Goal: Navigation & Orientation: Find specific page/section

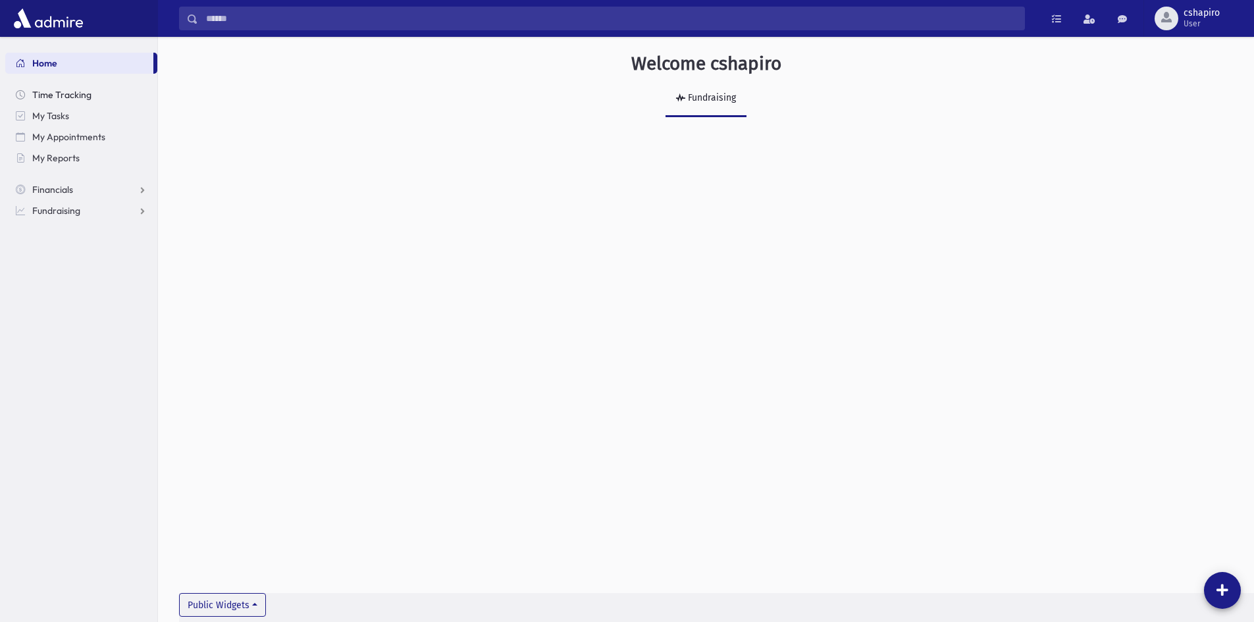
click at [76, 93] on span "Time Tracking" at bounding box center [61, 95] width 59 height 12
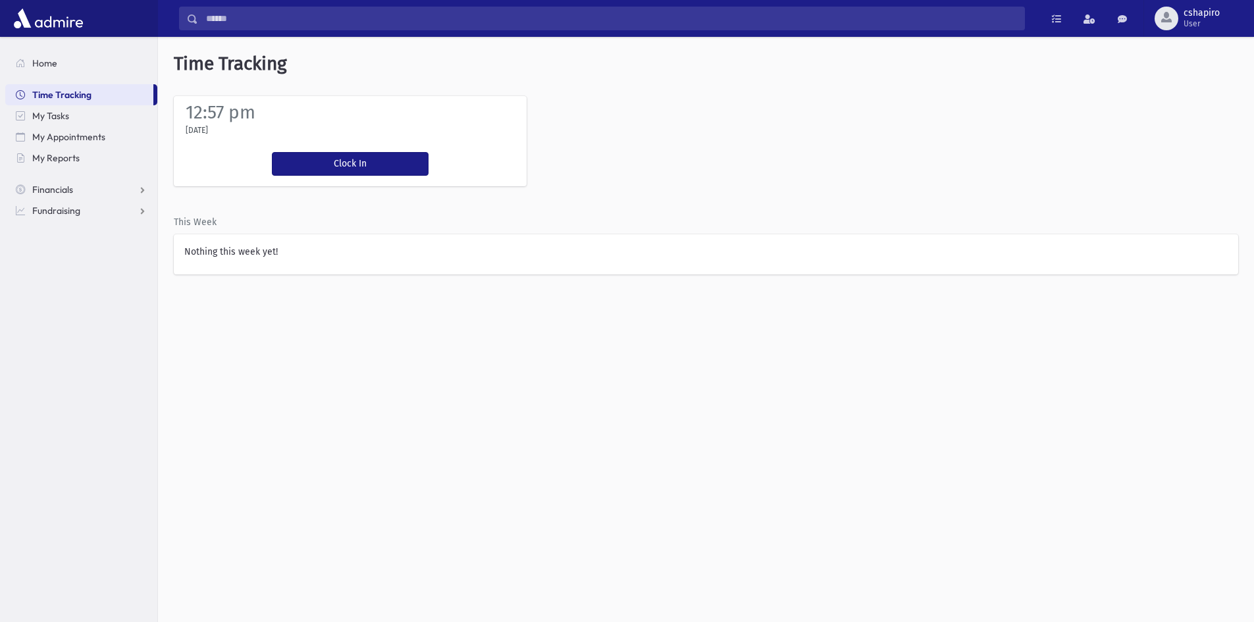
click at [880, 23] on input "Search" at bounding box center [611, 19] width 826 height 24
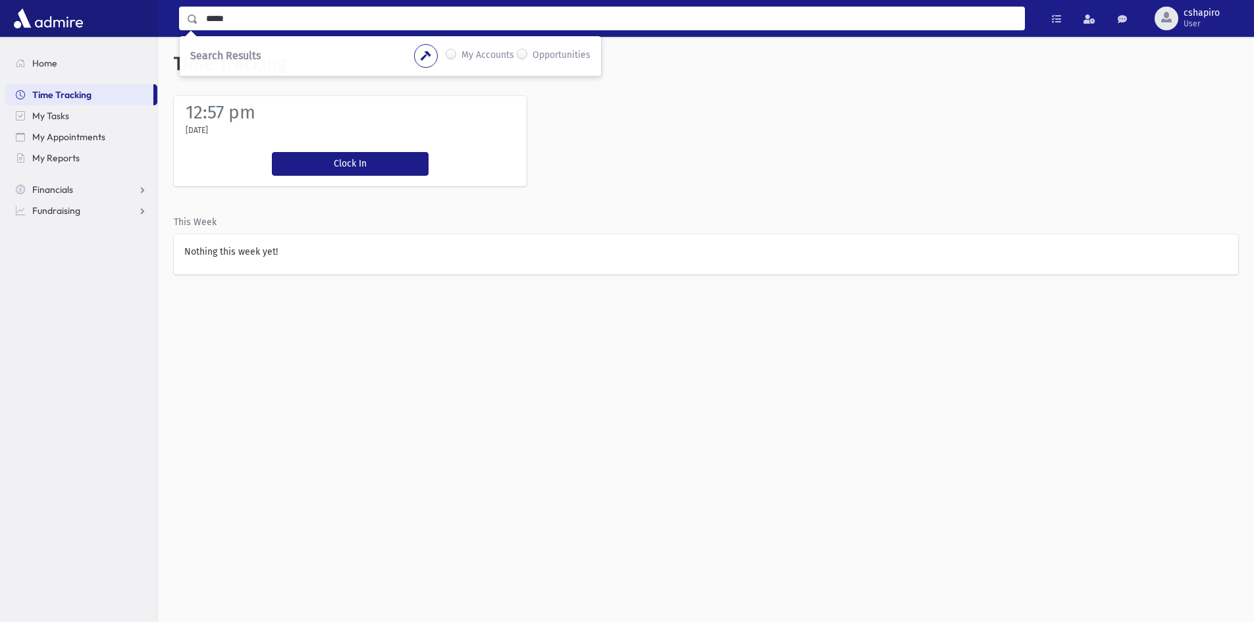
type input "*****"
click at [51, 12] on img at bounding box center [49, 18] width 76 height 26
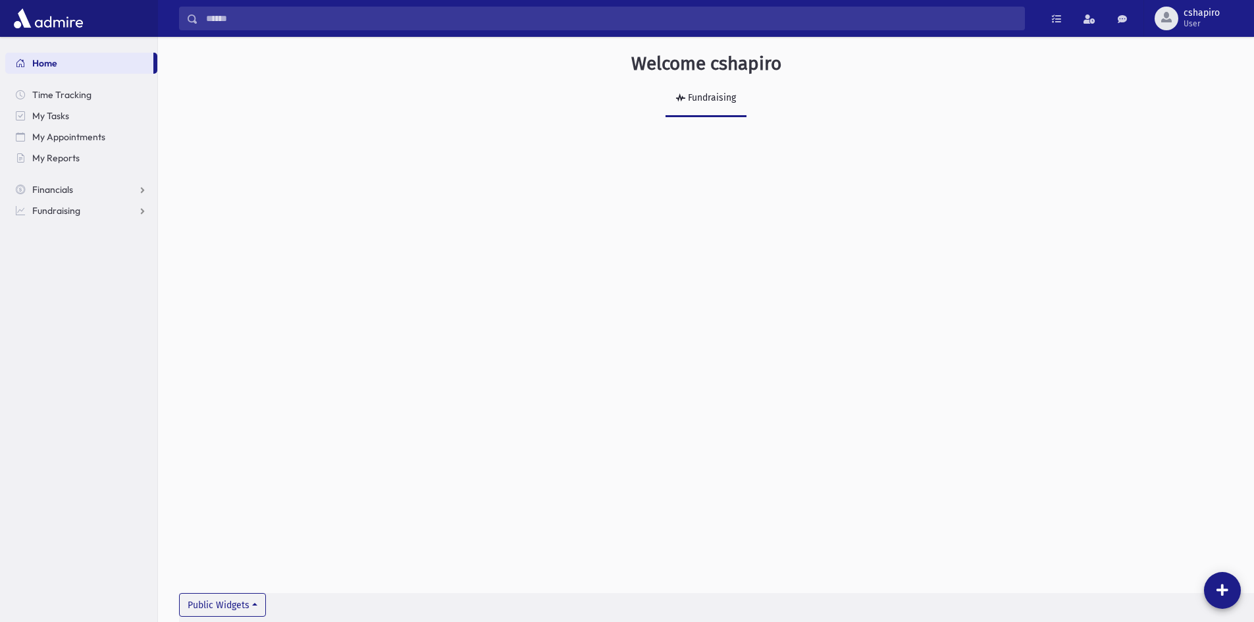
click at [381, 14] on input "Search" at bounding box center [611, 19] width 826 height 24
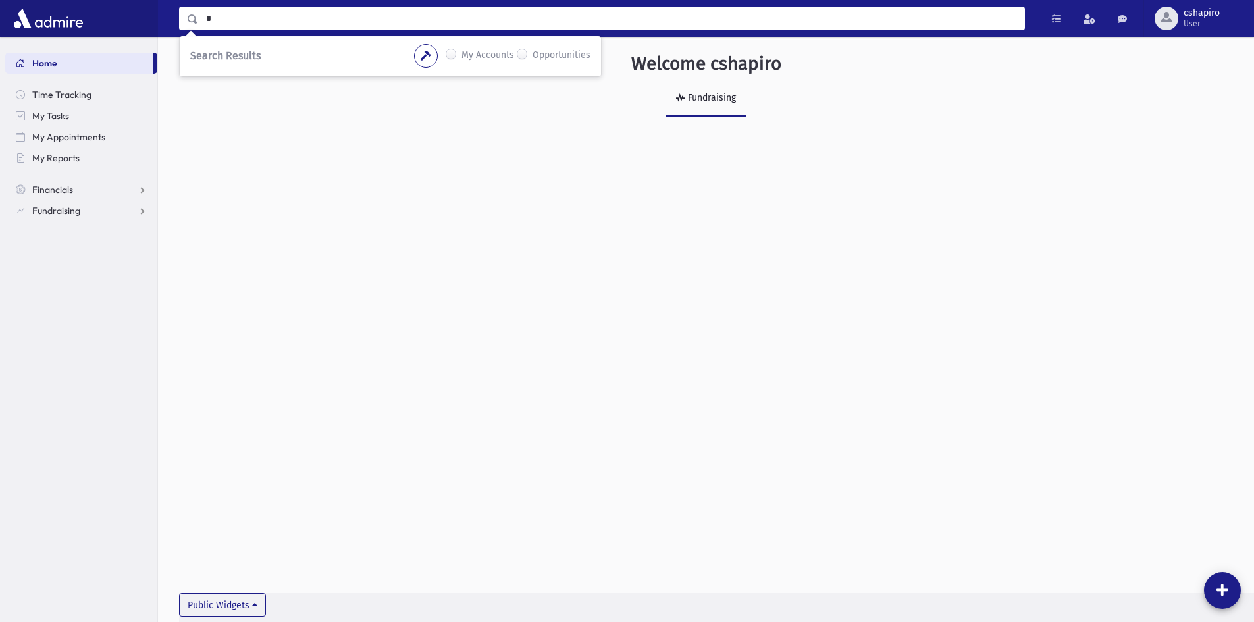
type input "*"
click at [224, 118] on div "Welcome cshapiro Fundraising Public Widgets" at bounding box center [706, 95] width 1096 height 117
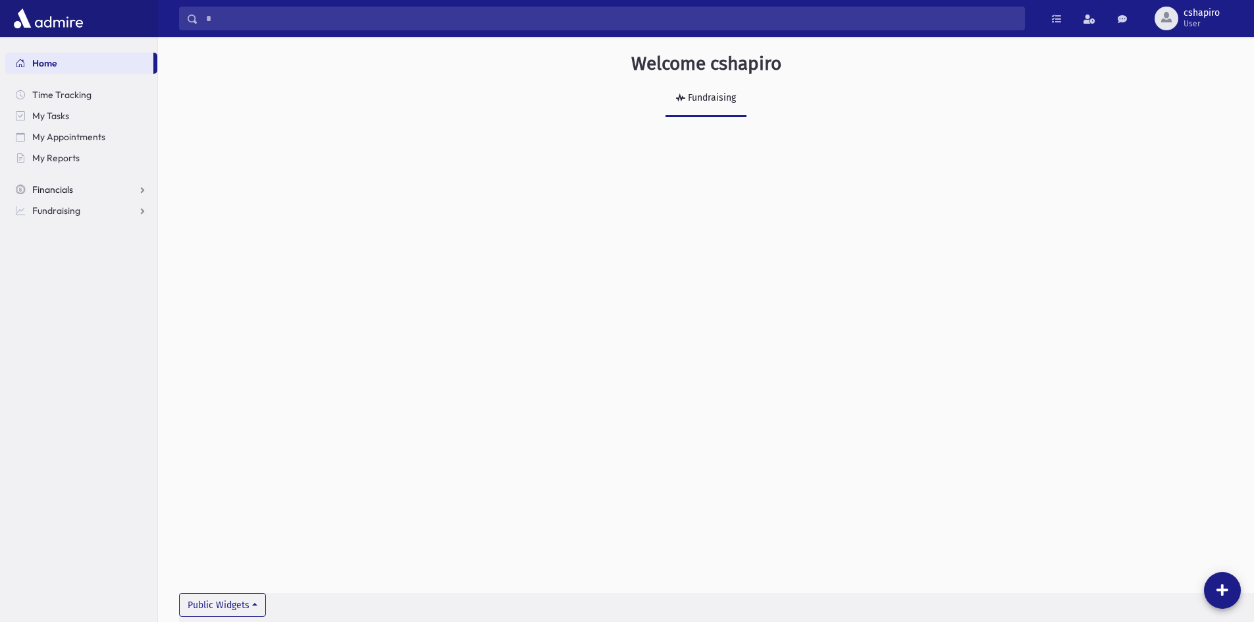
click at [51, 193] on span "Financials" at bounding box center [52, 190] width 41 height 12
click at [1126, 14] on link at bounding box center [1122, 19] width 26 height 24
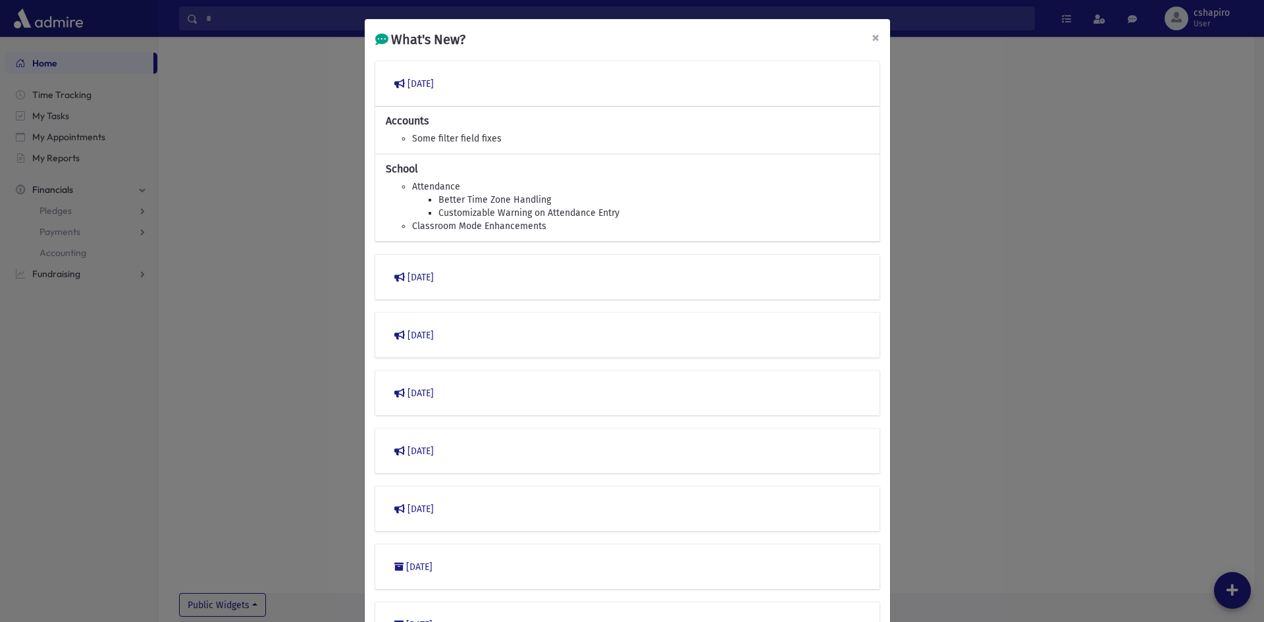
click at [873, 40] on span "×" at bounding box center [875, 37] width 8 height 18
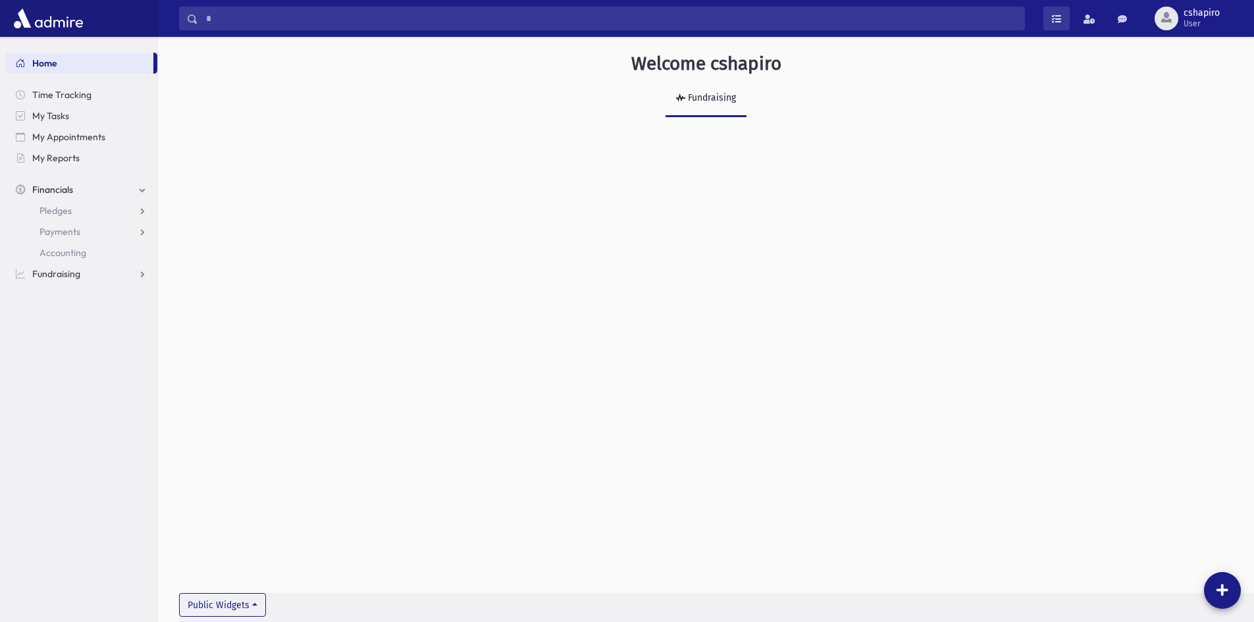
click at [1060, 28] on link at bounding box center [1056, 19] width 26 height 24
click at [1071, 149] on div "Welcome cshapiro Fundraising Public Widgets" at bounding box center [706, 95] width 1096 height 117
click at [1089, 27] on link at bounding box center [1089, 19] width 29 height 24
click at [286, 289] on div "Welcome cshapiro Fundraising Public Widgets" at bounding box center [706, 329] width 1096 height 585
click at [66, 236] on span "Payments" at bounding box center [59, 232] width 41 height 12
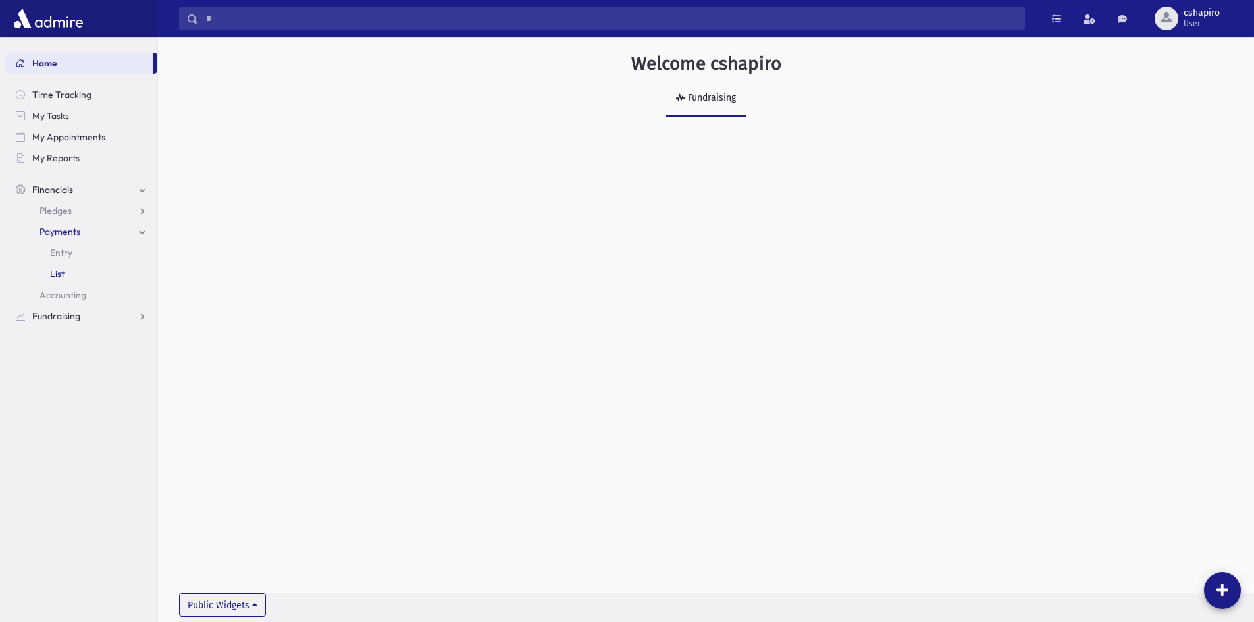
click at [65, 273] on link "List" at bounding box center [81, 273] width 152 height 21
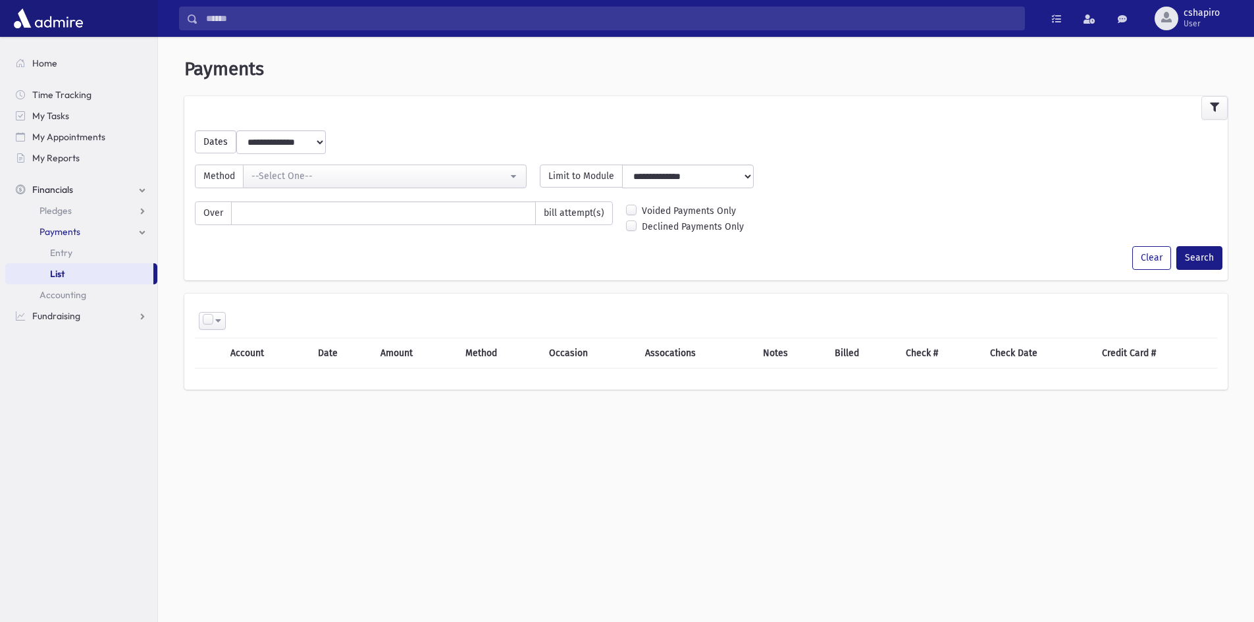
click at [295, 145] on select "**********" at bounding box center [281, 142] width 88 height 24
click at [61, 213] on span "Pledges" at bounding box center [55, 211] width 32 height 12
click at [78, 253] on span "Pledge List" at bounding box center [72, 253] width 45 height 12
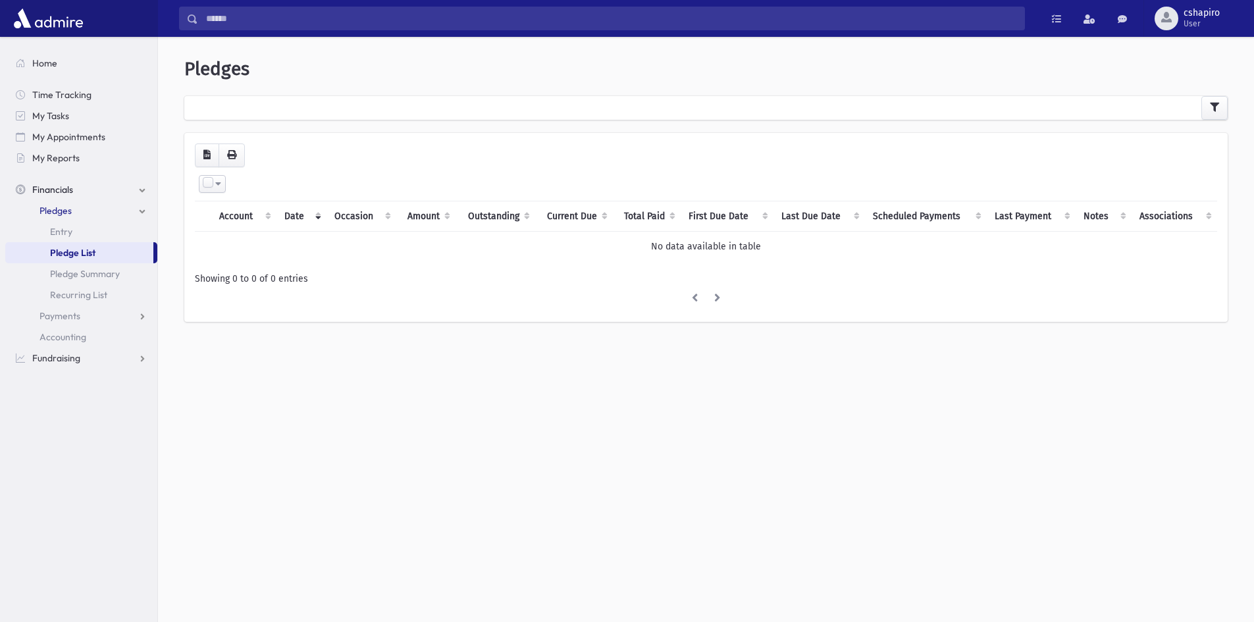
click at [207, 186] on label at bounding box center [207, 182] width 13 height 13
click at [217, 183] on span at bounding box center [218, 183] width 6 height 9
click at [249, 181] on div "Select All Deselect All Invert Selection Create Tasks" at bounding box center [706, 184] width 1006 height 18
click at [67, 361] on span "Fundraising" at bounding box center [56, 358] width 48 height 12
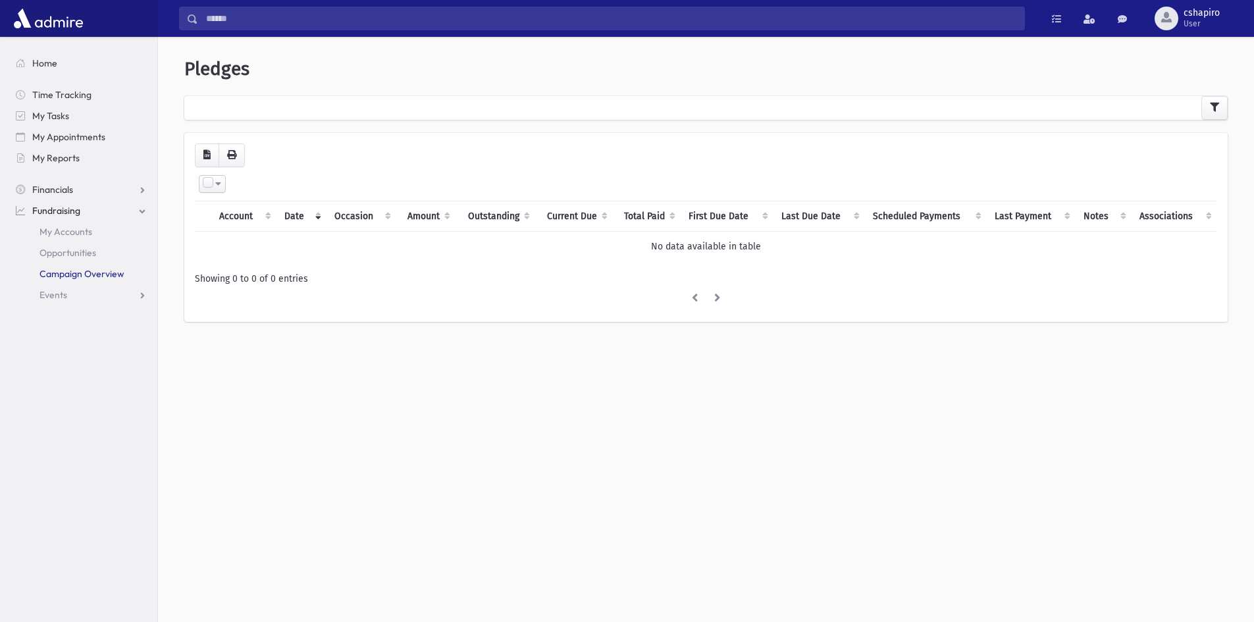
click at [76, 274] on span "Campaign Overview" at bounding box center [81, 274] width 85 height 12
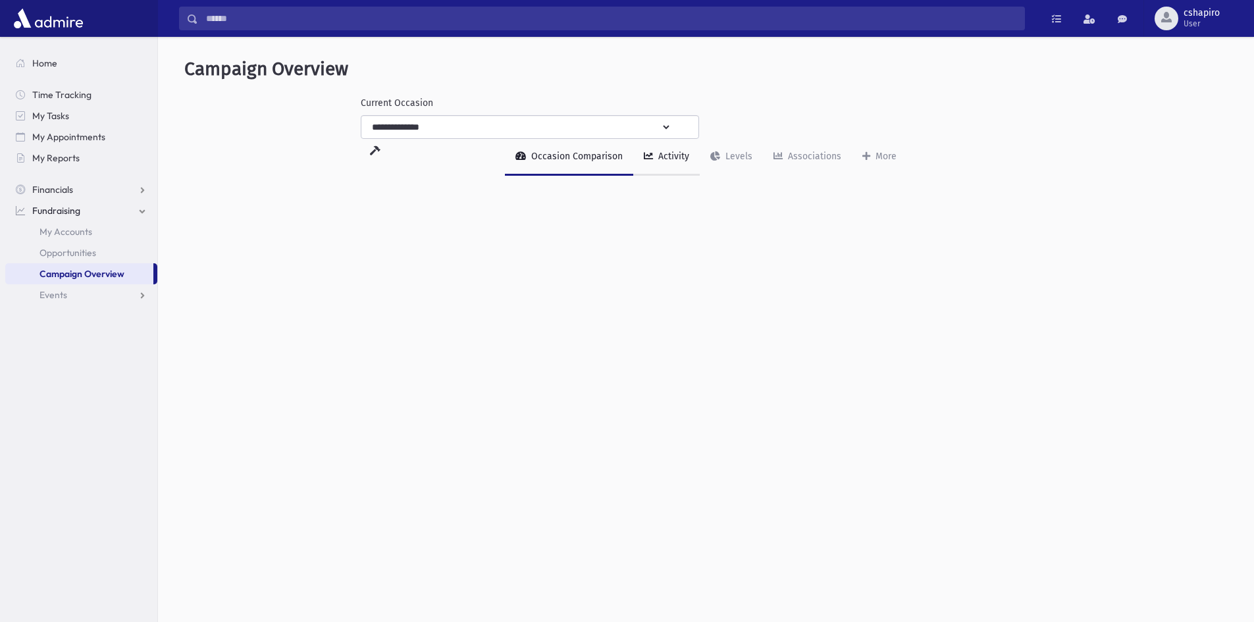
click at [655, 160] on link "Activity" at bounding box center [666, 157] width 66 height 37
click at [735, 159] on div "Levels" at bounding box center [738, 156] width 30 height 11
click at [795, 153] on div "Associations" at bounding box center [813, 156] width 56 height 11
click at [864, 158] on icon at bounding box center [866, 155] width 8 height 9
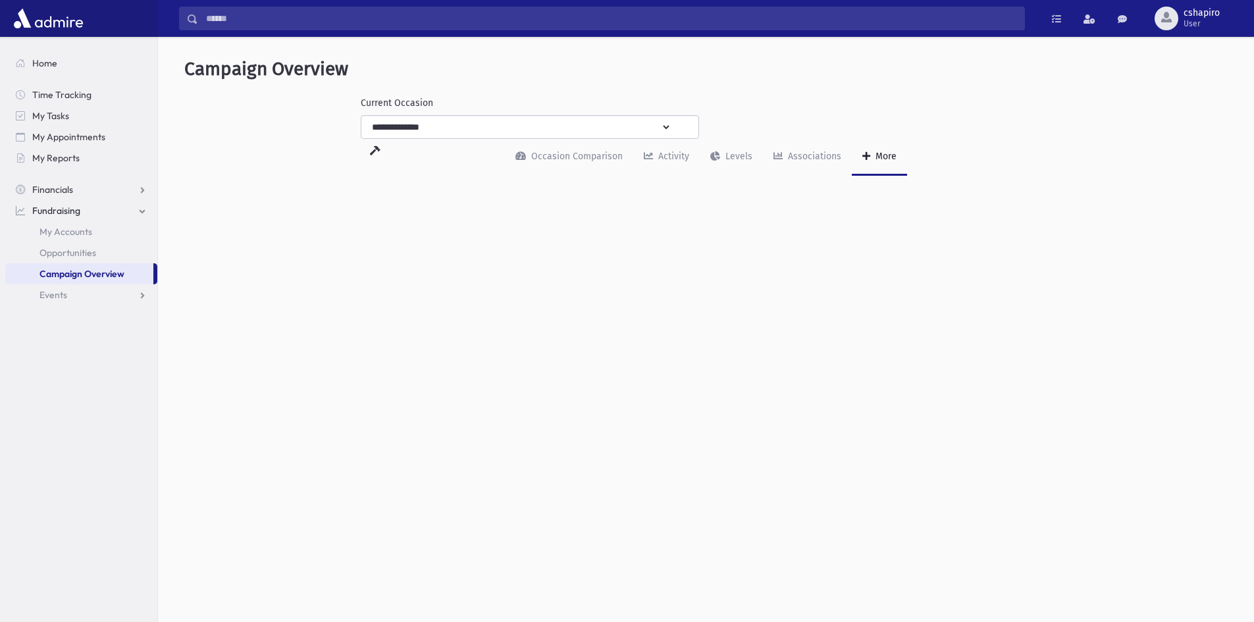
click at [864, 158] on icon at bounding box center [866, 155] width 8 height 9
click at [671, 126] on select "**********" at bounding box center [516, 127] width 310 height 24
select select "***"
click at [361, 115] on select "**********" at bounding box center [516, 127] width 310 height 24
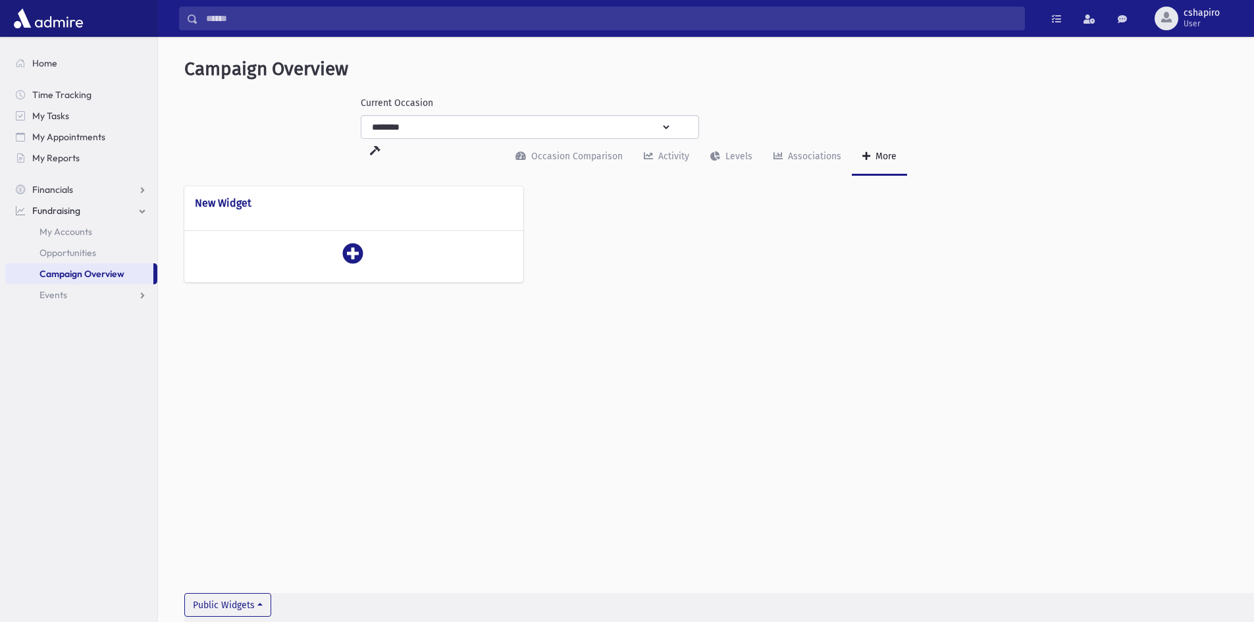
click at [455, 203] on h4 "New Widget" at bounding box center [354, 203] width 318 height 13
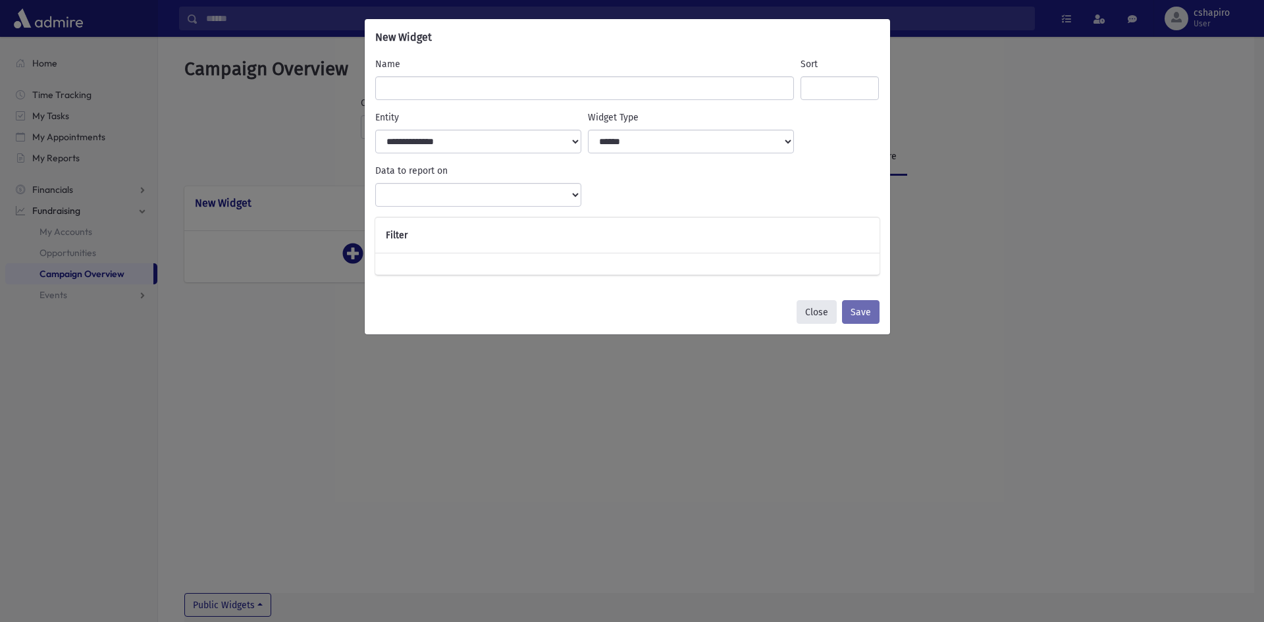
click at [820, 313] on button "Close" at bounding box center [816, 312] width 40 height 24
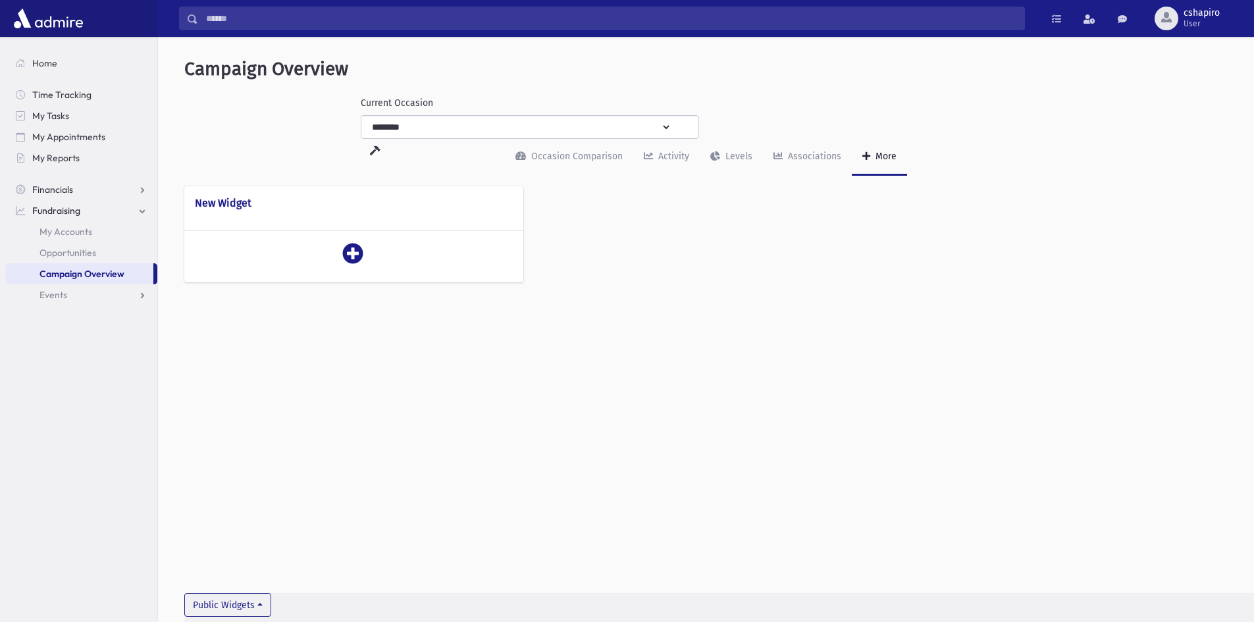
click at [380, 146] on icon at bounding box center [375, 150] width 11 height 9
click at [673, 156] on div "Activity" at bounding box center [673, 156] width 34 height 11
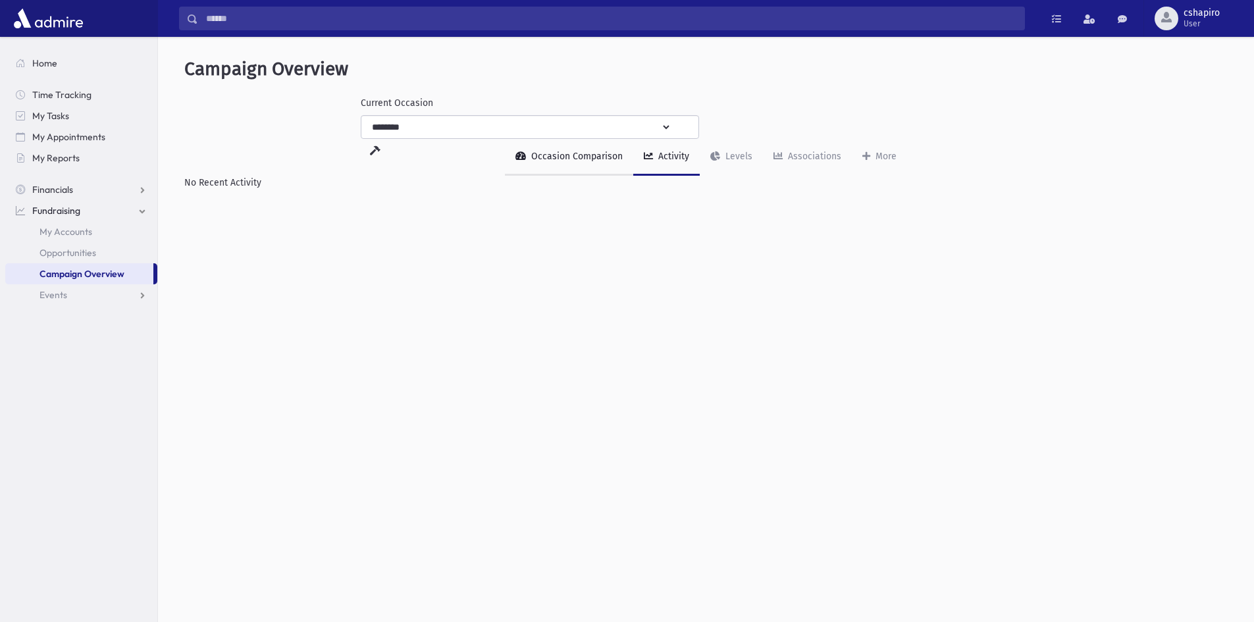
click at [531, 162] on link "Occasion Comparison" at bounding box center [569, 157] width 128 height 37
click at [727, 159] on div "Levels" at bounding box center [738, 156] width 30 height 11
click at [792, 156] on div "Associations" at bounding box center [813, 156] width 56 height 11
click at [712, 152] on icon at bounding box center [715, 155] width 10 height 9
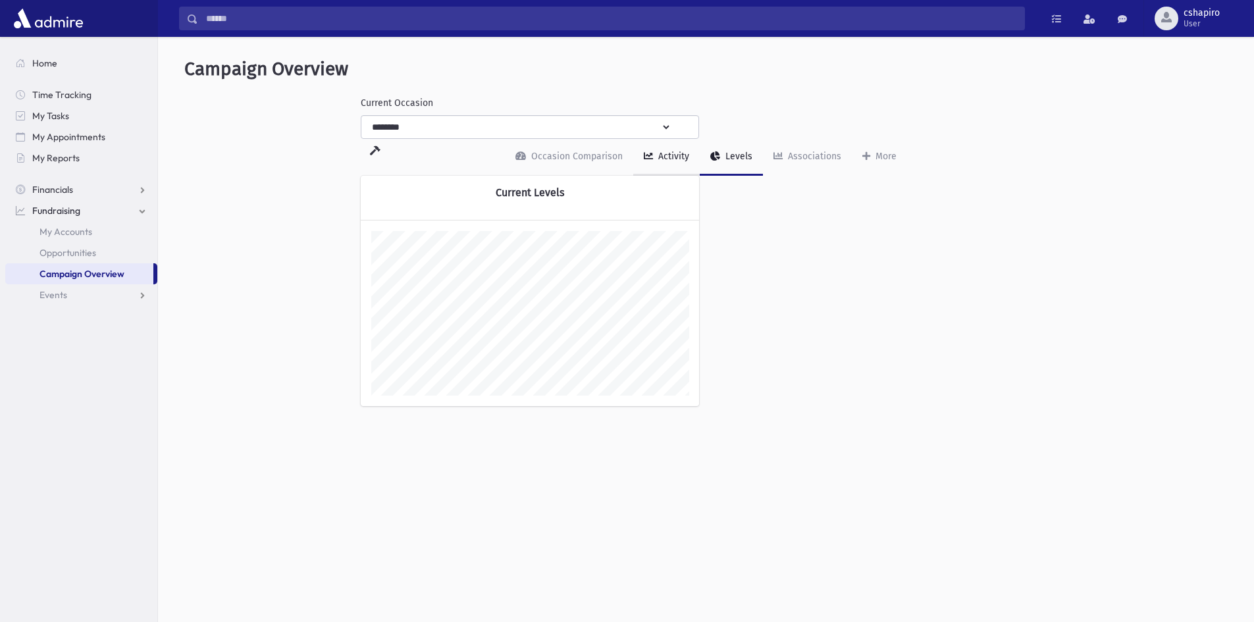
scroll to position [230, 339]
click at [657, 156] on div "Activity" at bounding box center [673, 156] width 34 height 11
click at [76, 230] on span "My Accounts" at bounding box center [65, 232] width 53 height 12
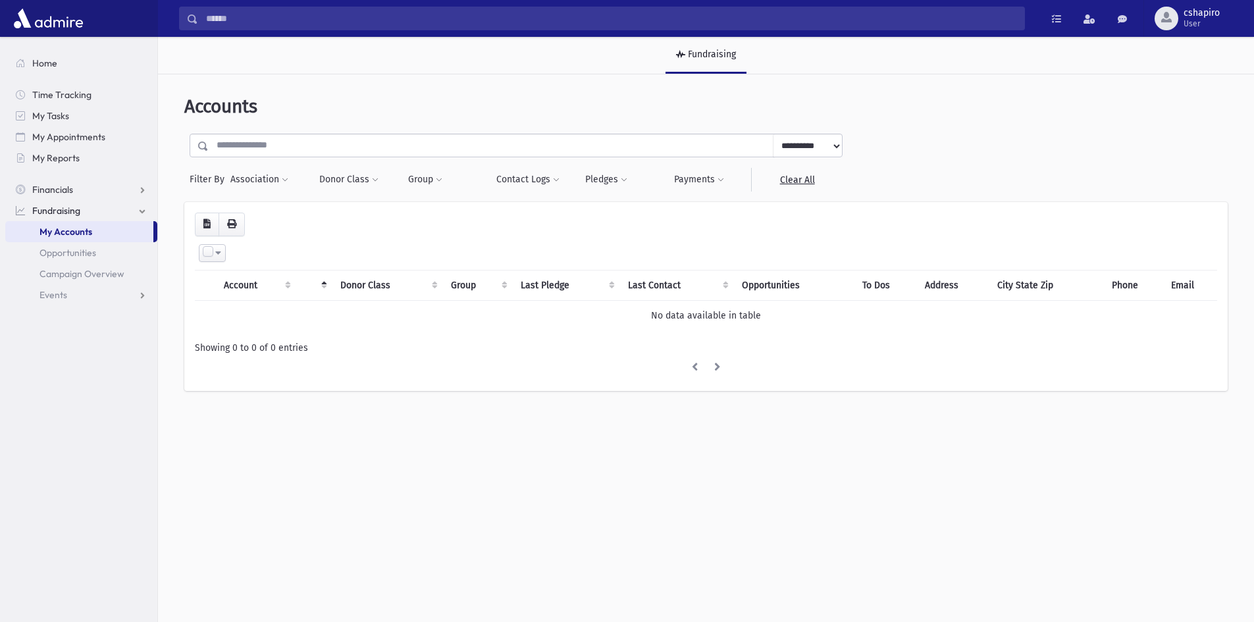
click at [826, 145] on select "**********" at bounding box center [807, 146] width 69 height 24
click at [512, 240] on th "Select All Deselect All Invert Selection Create Opportunities Create Tasks" at bounding box center [706, 253] width 1022 height 34
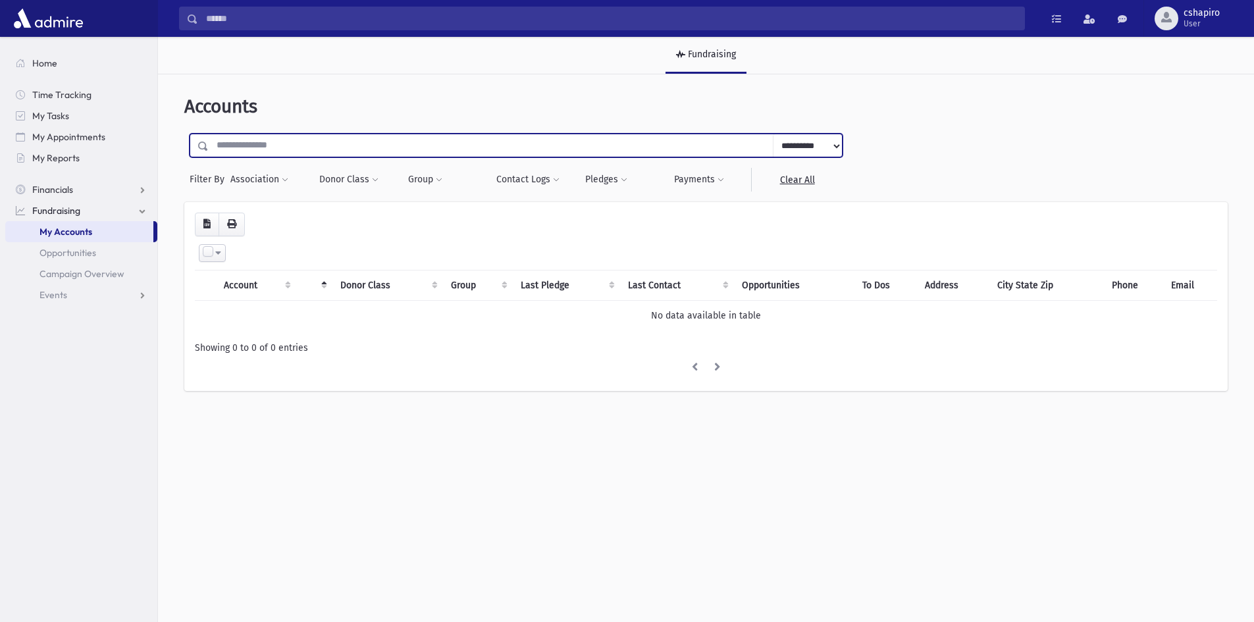
click at [280, 150] on input "text" at bounding box center [491, 146] width 565 height 24
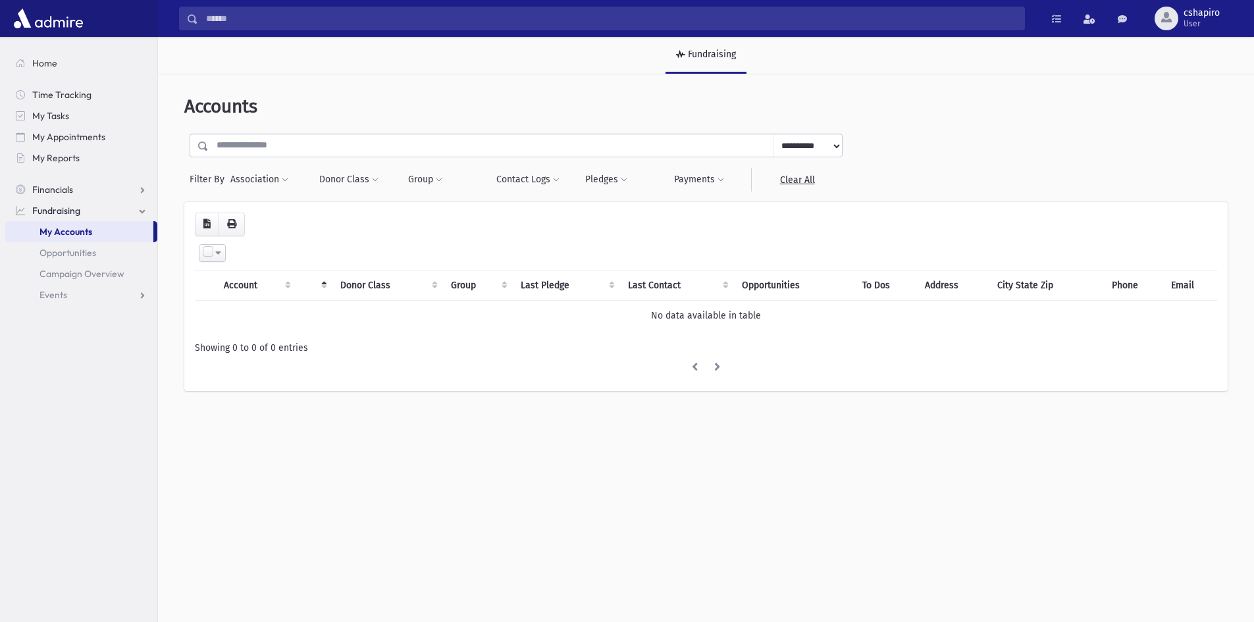
click at [826, 148] on select "**********" at bounding box center [807, 146] width 69 height 24
select select "****"
click at [773, 134] on select "**********" at bounding box center [807, 146] width 69 height 24
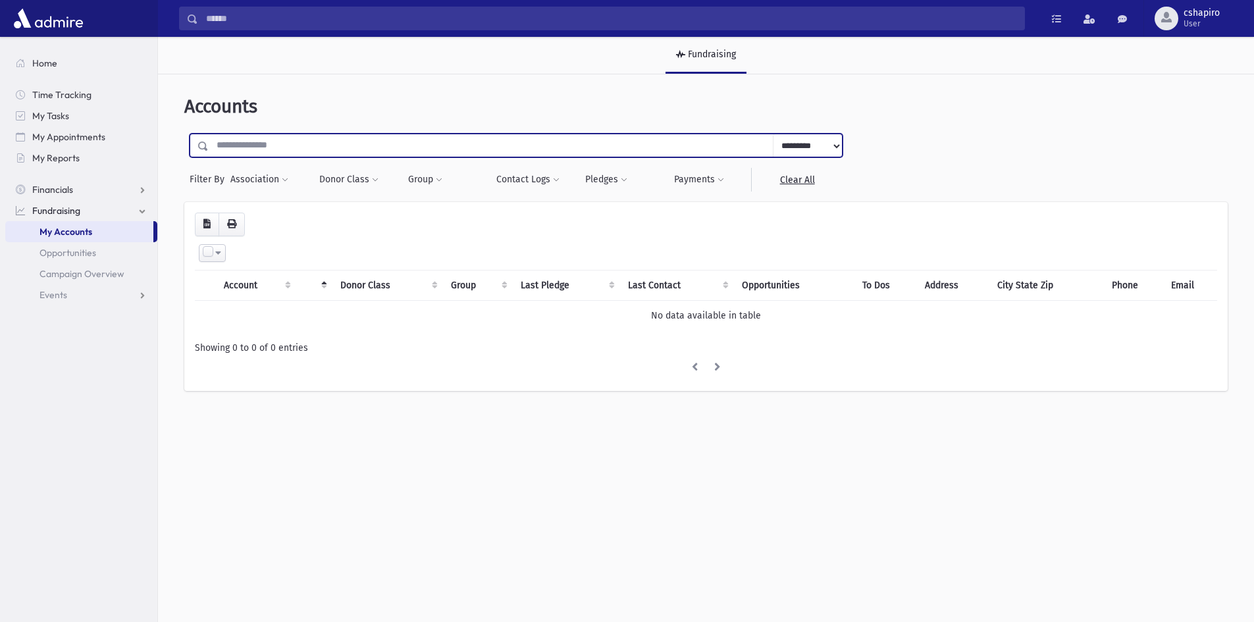
click at [534, 142] on input "text" at bounding box center [491, 146] width 565 height 24
type input "*****"
click at [184, 134] on input "submit" at bounding box center [202, 143] width 37 height 18
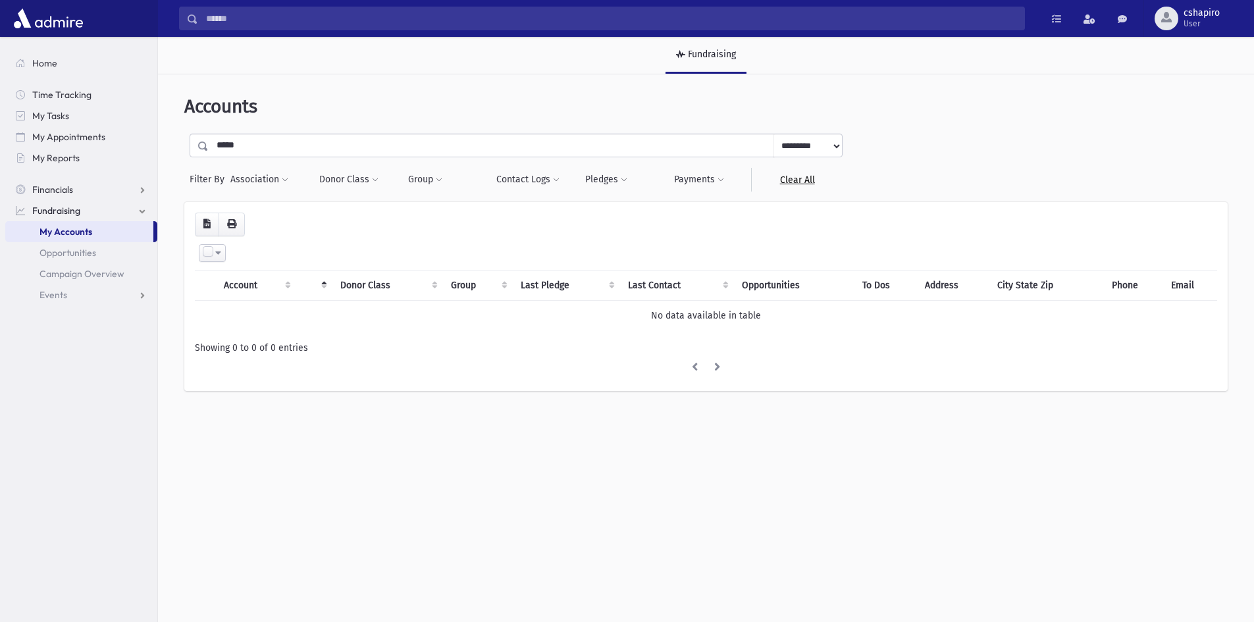
click at [798, 182] on link "Clear All" at bounding box center [796, 180] width 91 height 24
select select
click at [267, 181] on button "Association" at bounding box center [259, 180] width 59 height 24
click at [332, 175] on button "Donor Class" at bounding box center [349, 180] width 61 height 24
click at [415, 211] on select "**********" at bounding box center [371, 215] width 95 height 24
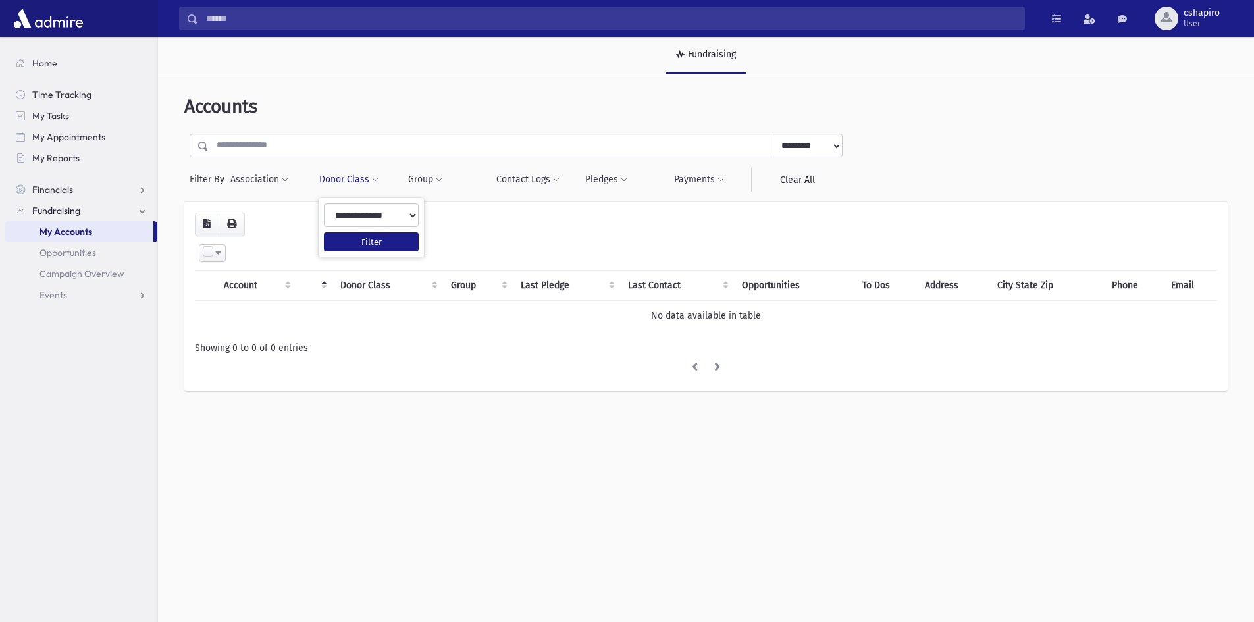
drag, startPoint x: 453, startPoint y: 192, endPoint x: 445, endPoint y: 185, distance: 10.7
click at [453, 192] on div "**********" at bounding box center [705, 250] width 1085 height 340
click at [422, 175] on button "Group" at bounding box center [425, 180] width 36 height 24
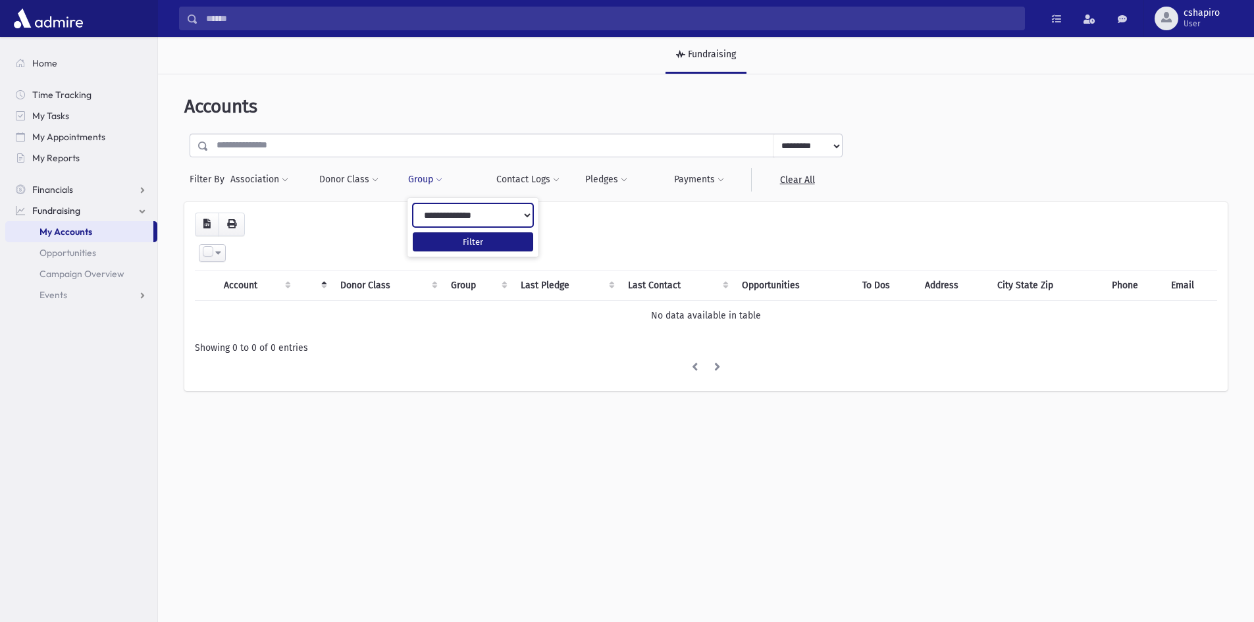
click at [492, 209] on select "**********" at bounding box center [473, 215] width 120 height 24
click at [524, 181] on button "Contact Logs" at bounding box center [528, 180] width 65 height 24
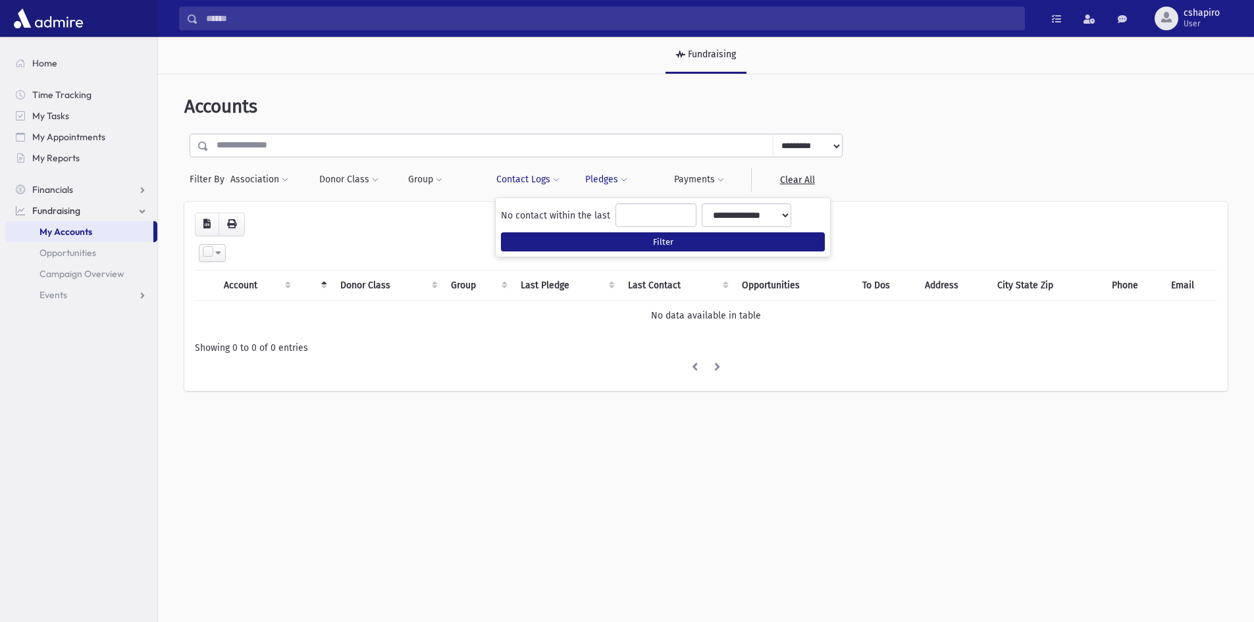
click at [615, 182] on button "Pledges" at bounding box center [605, 180] width 43 height 24
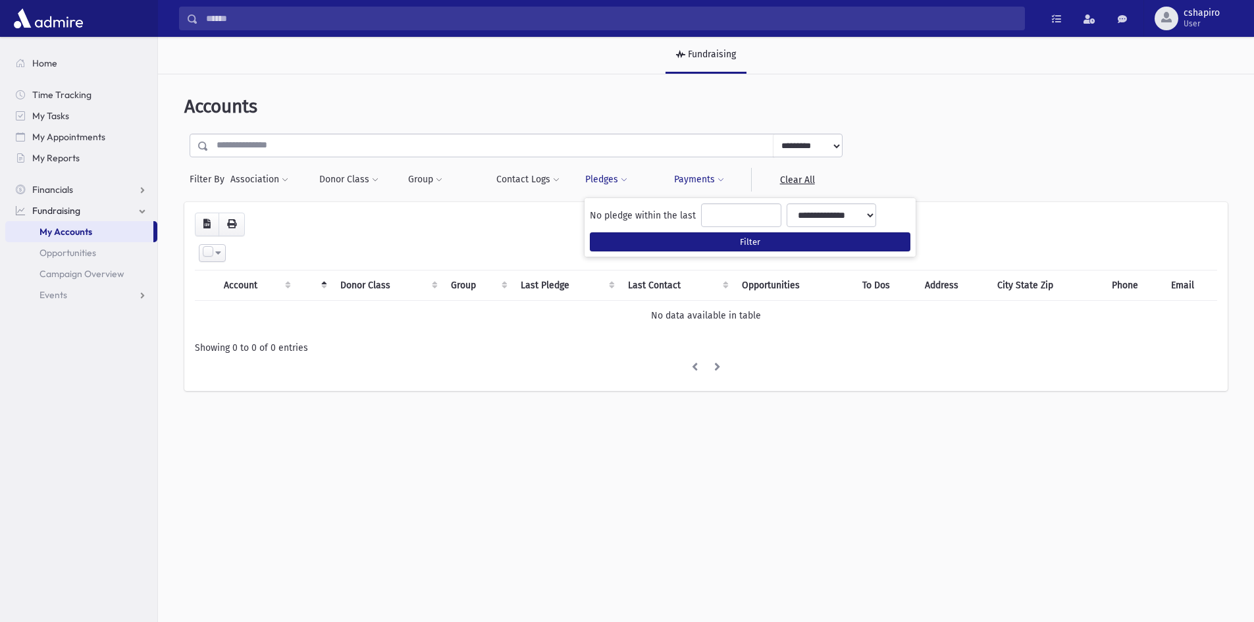
click at [713, 182] on button "Payments" at bounding box center [698, 180] width 51 height 24
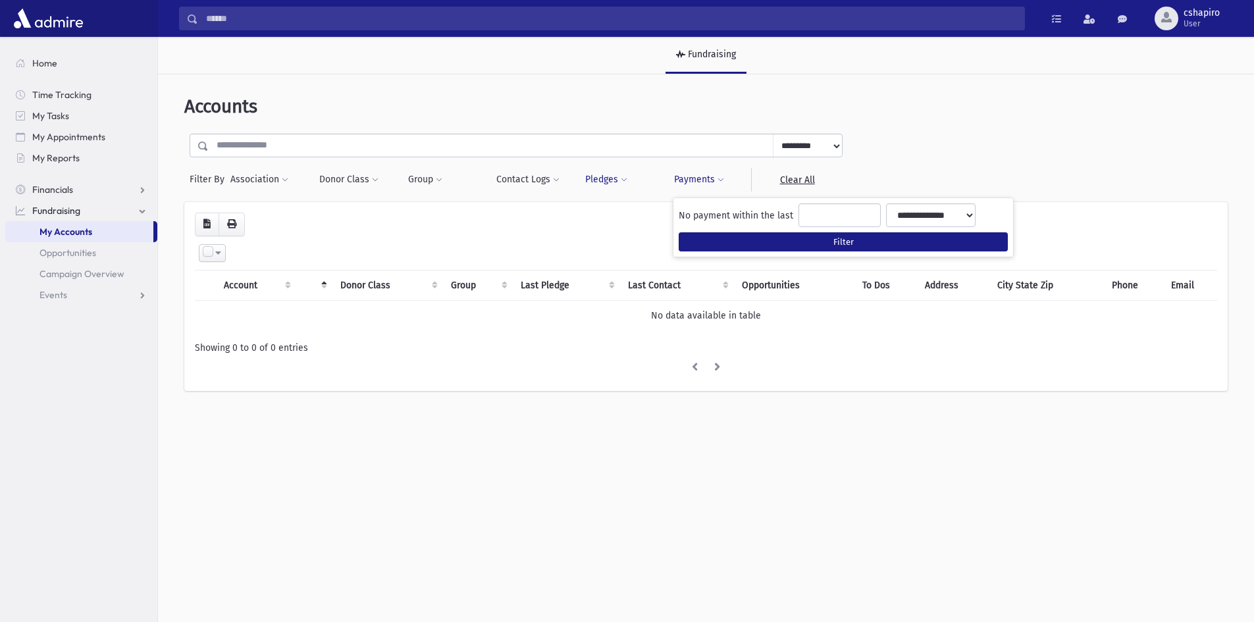
click at [600, 182] on button "Pledges" at bounding box center [605, 180] width 43 height 24
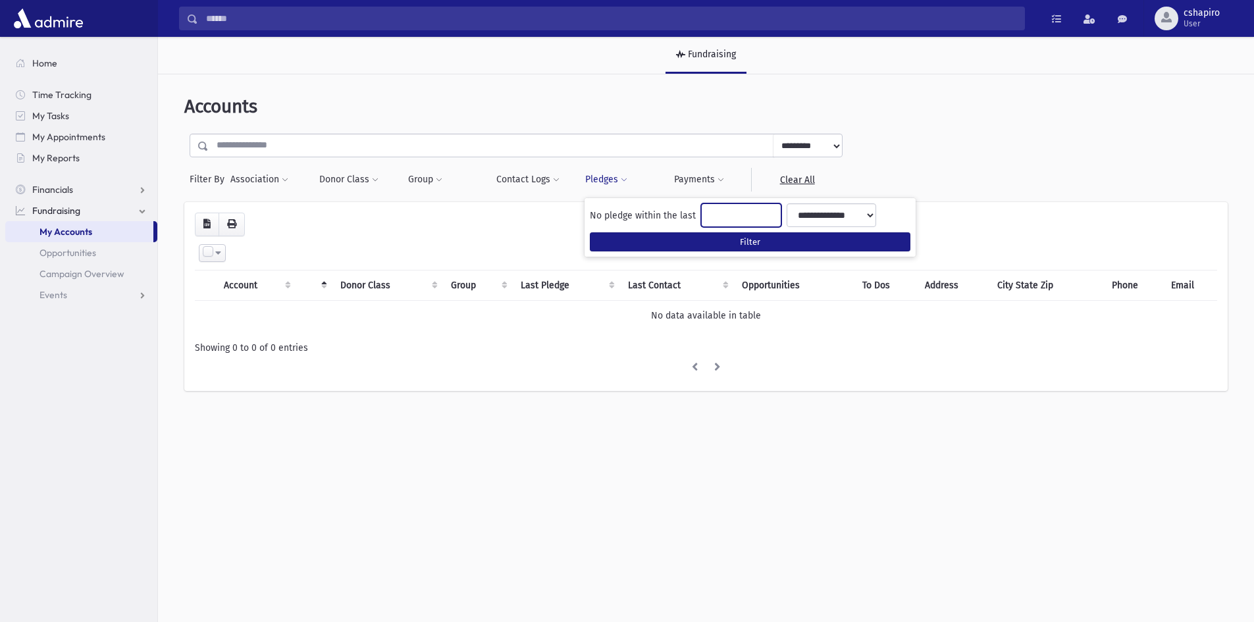
click at [756, 210] on input "number" at bounding box center [741, 215] width 80 height 24
click at [769, 213] on input "*" at bounding box center [741, 215] width 80 height 24
type input "**"
click at [769, 213] on input "**" at bounding box center [741, 215] width 80 height 24
click at [873, 206] on select "**********" at bounding box center [832, 215] width 90 height 24
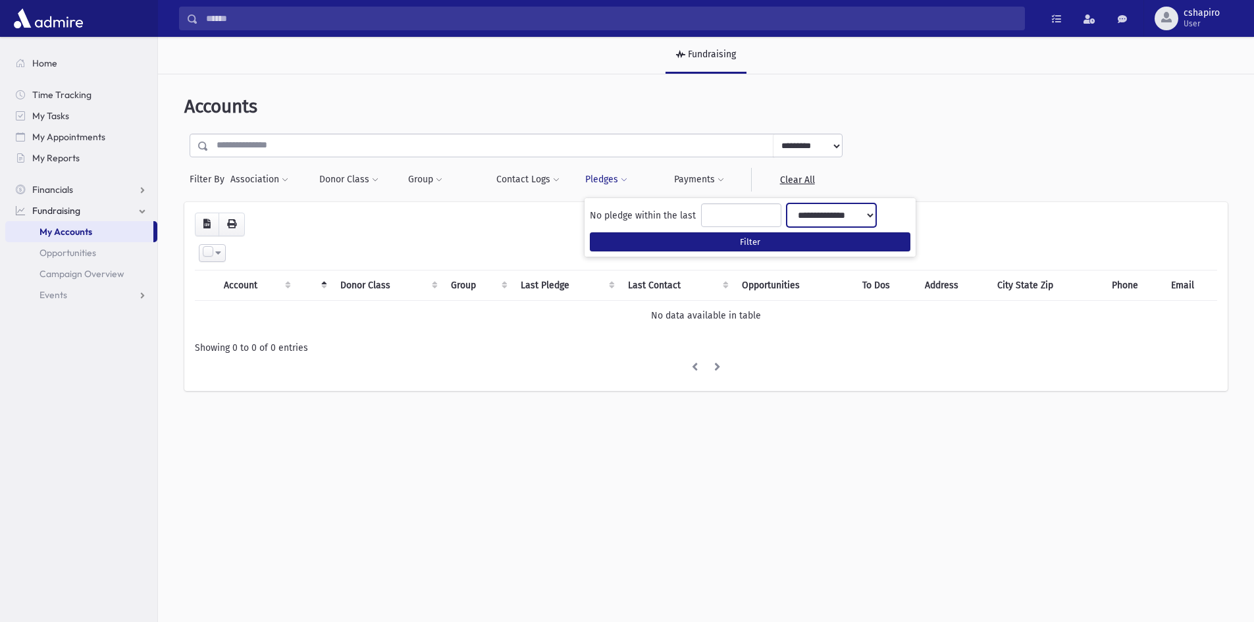
select select "*****"
click at [789, 203] on select "**********" at bounding box center [832, 215] width 90 height 24
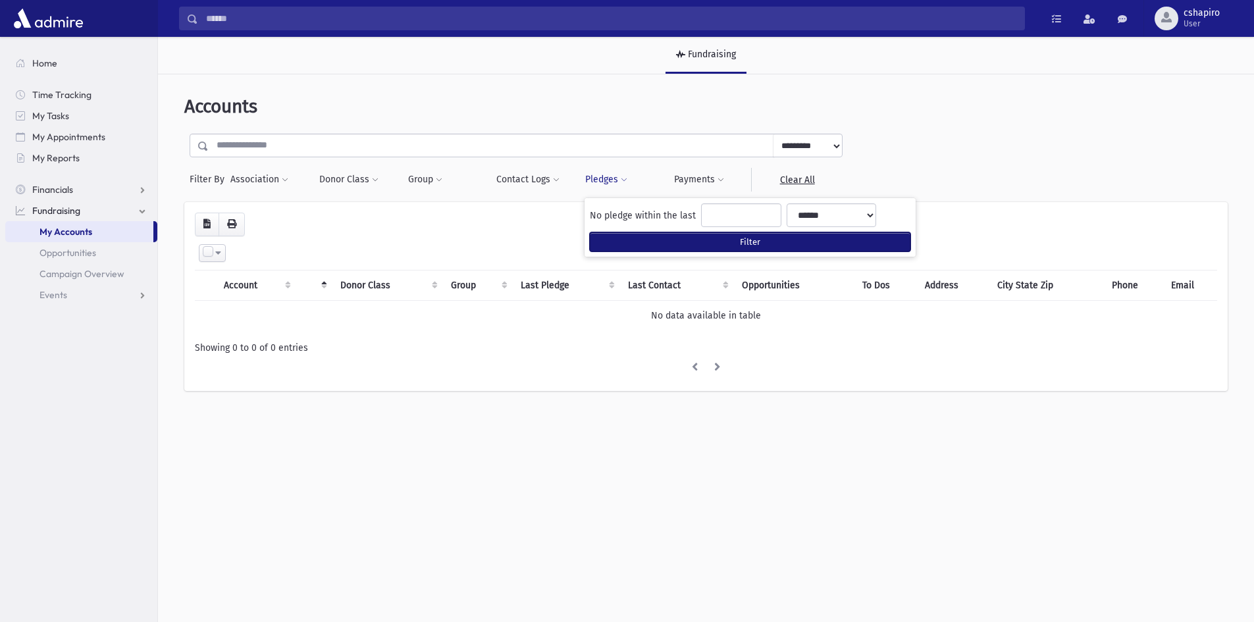
click at [723, 244] on button "Filter" at bounding box center [750, 241] width 321 height 19
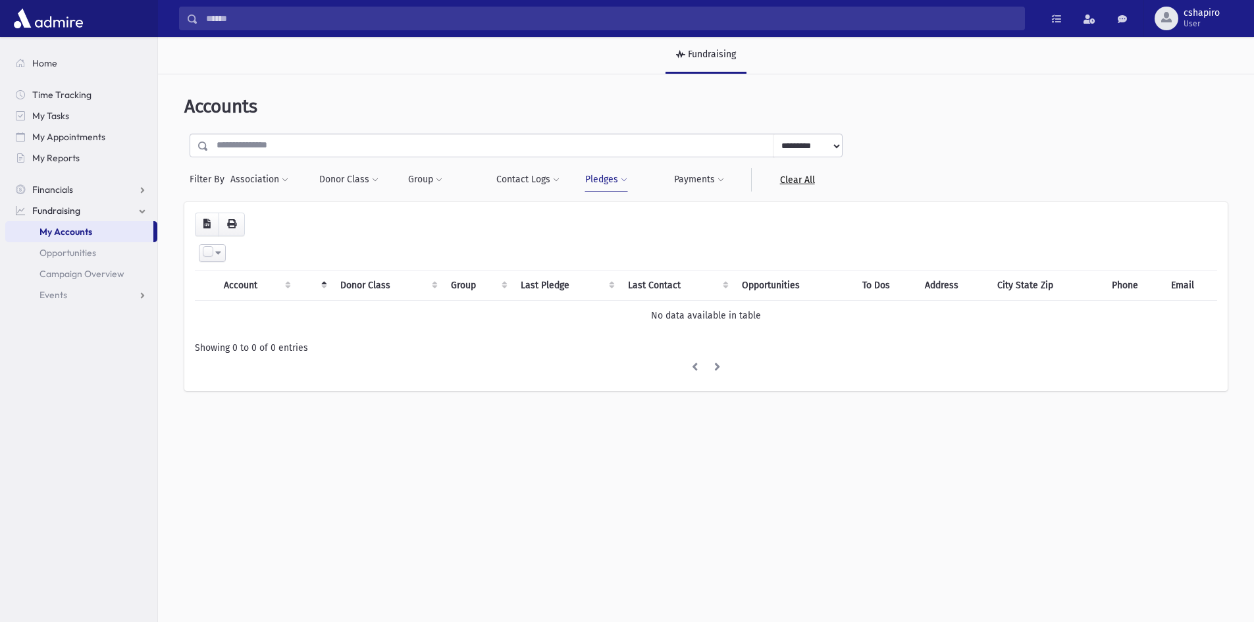
click at [791, 186] on link "Clear All" at bounding box center [796, 180] width 91 height 24
click at [71, 253] on span "Opportunities" at bounding box center [67, 253] width 57 height 12
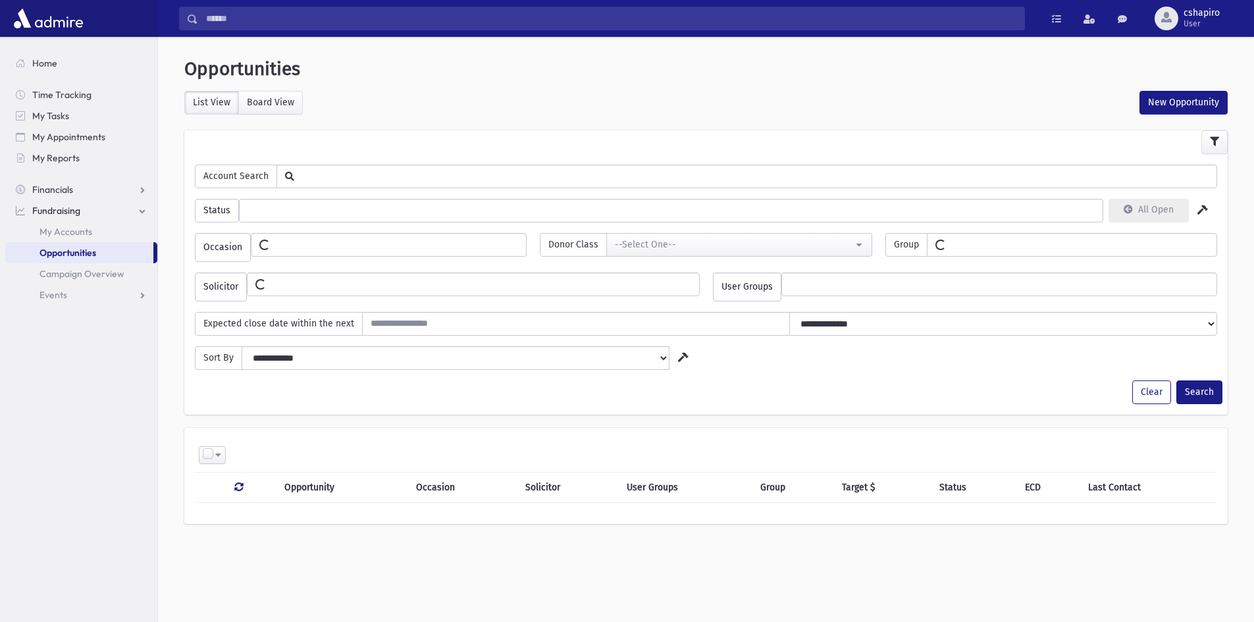
select select
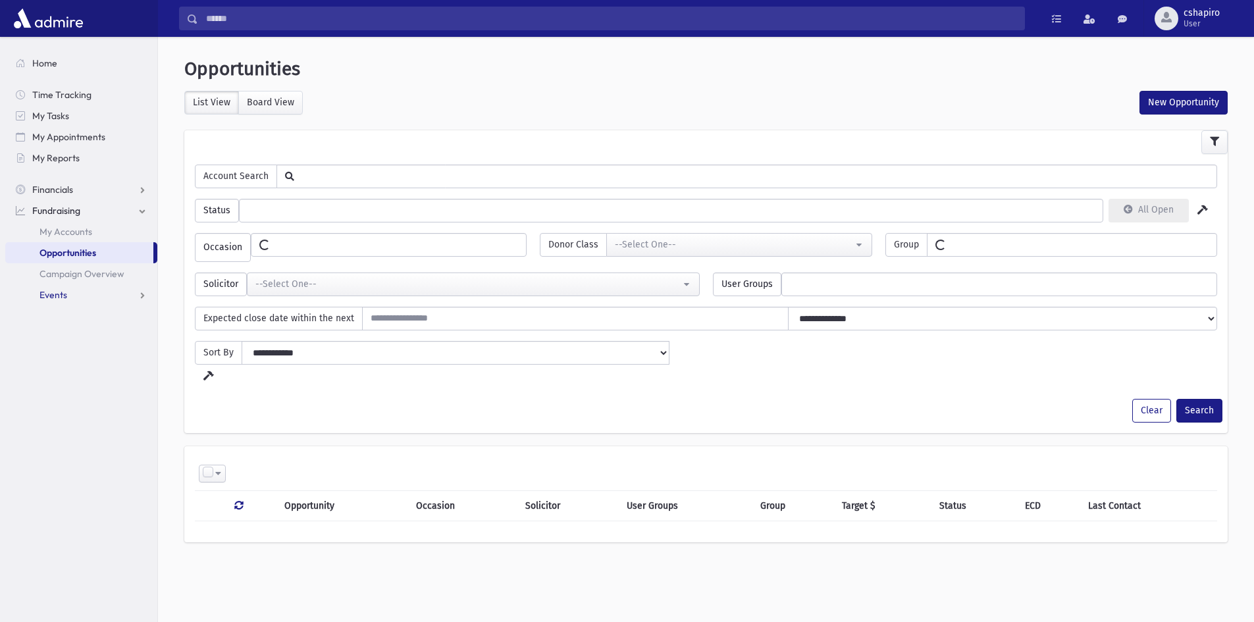
select select
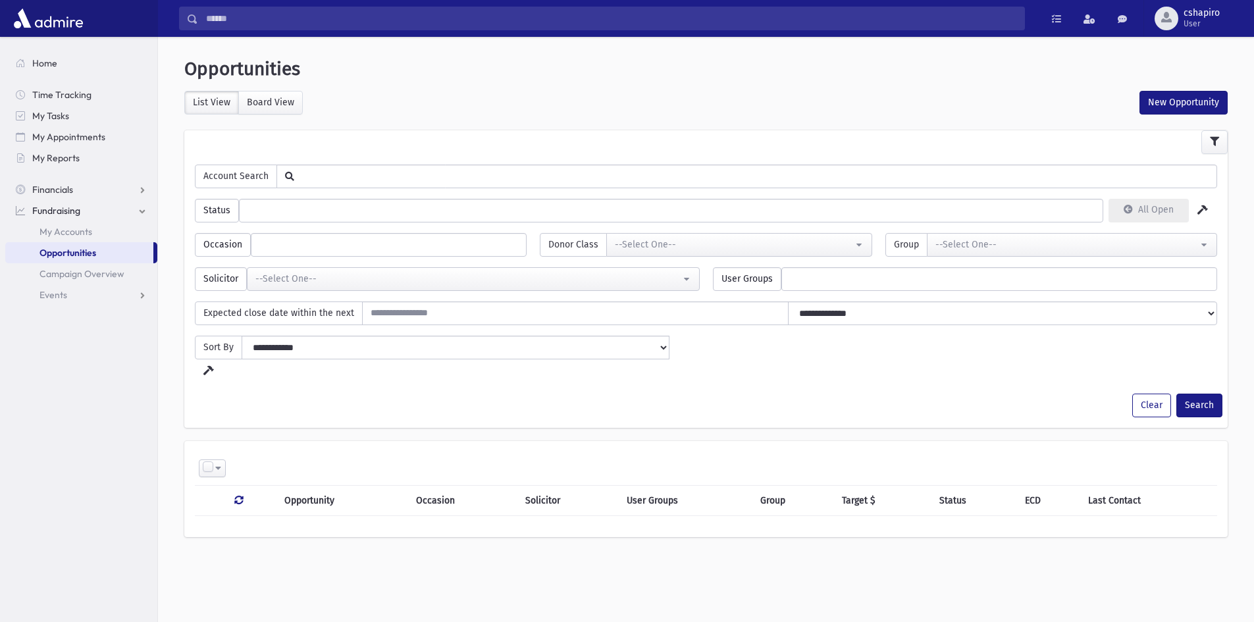
click at [464, 185] on input "text" at bounding box center [755, 176] width 922 height 22
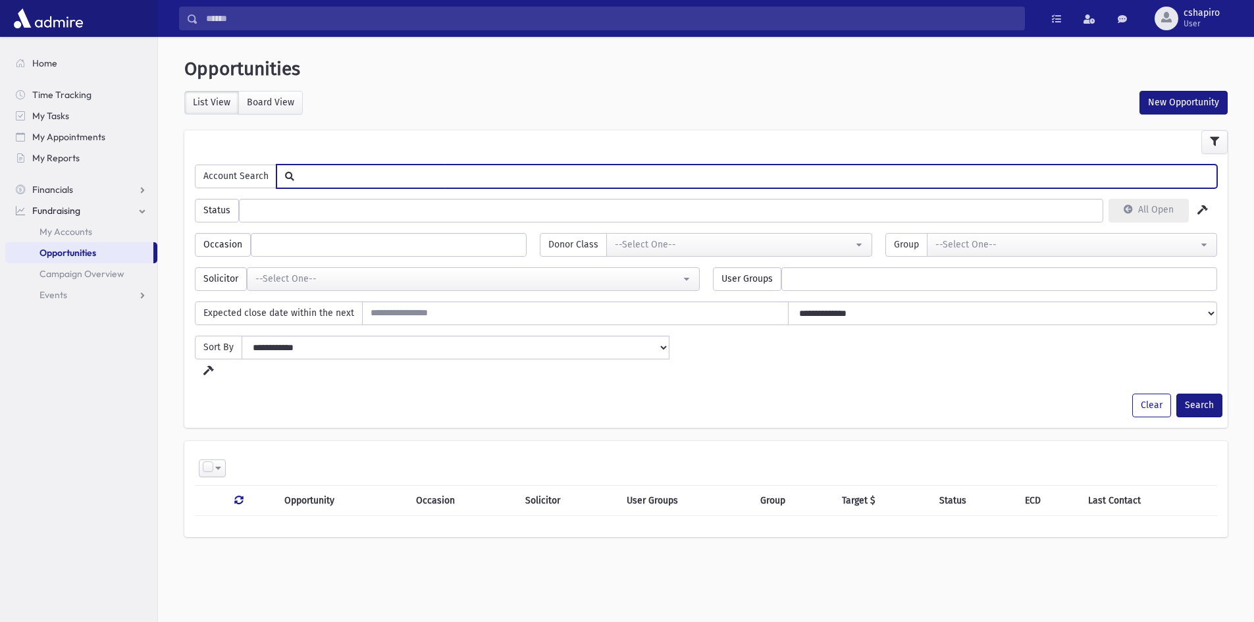
click at [1201, 211] on icon at bounding box center [1202, 209] width 11 height 9
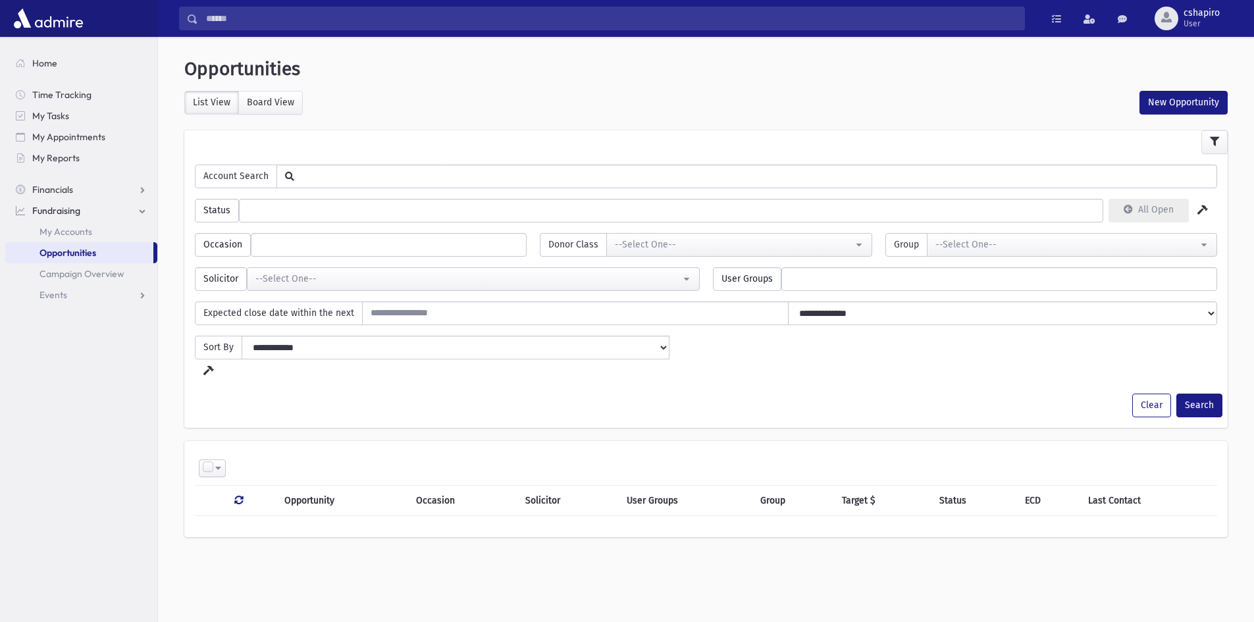
click at [1199, 209] on icon at bounding box center [1202, 209] width 11 height 9
click at [273, 102] on label "Board View" at bounding box center [270, 103] width 65 height 24
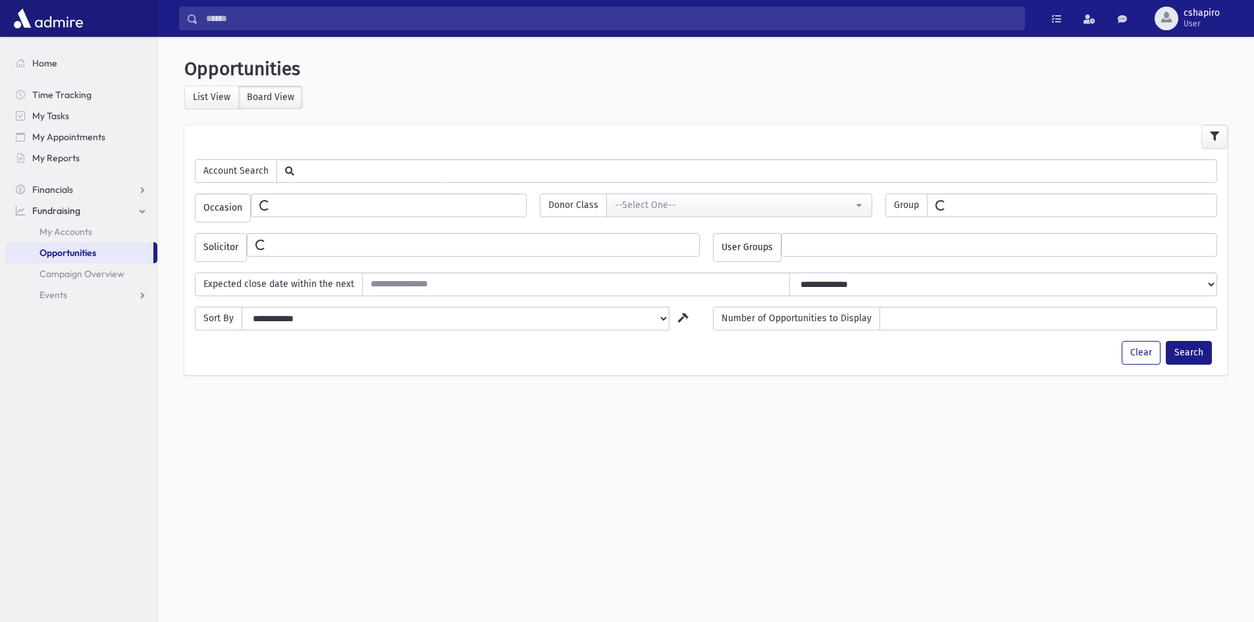
select select
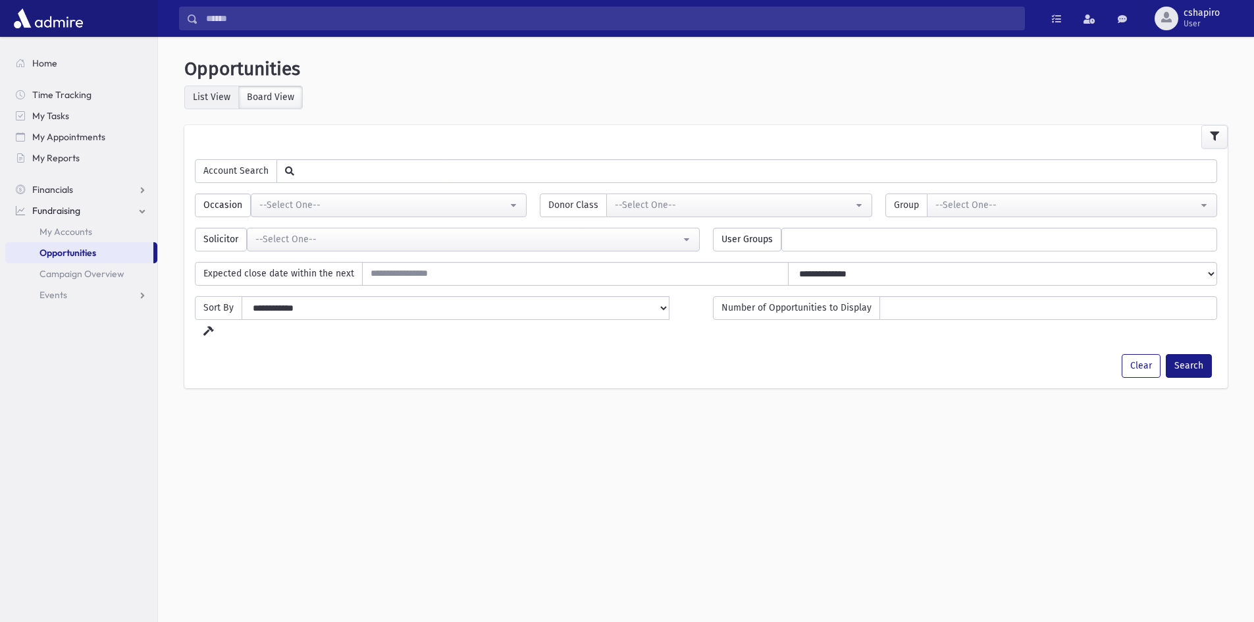
click at [209, 96] on label "List View" at bounding box center [211, 98] width 55 height 24
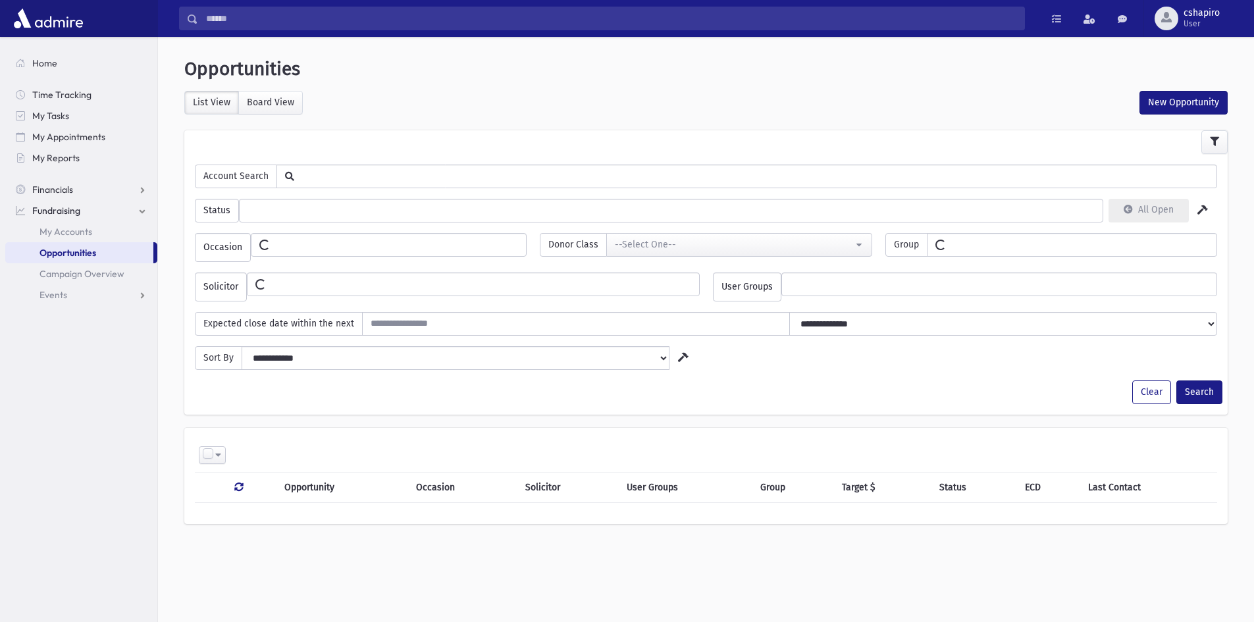
select select
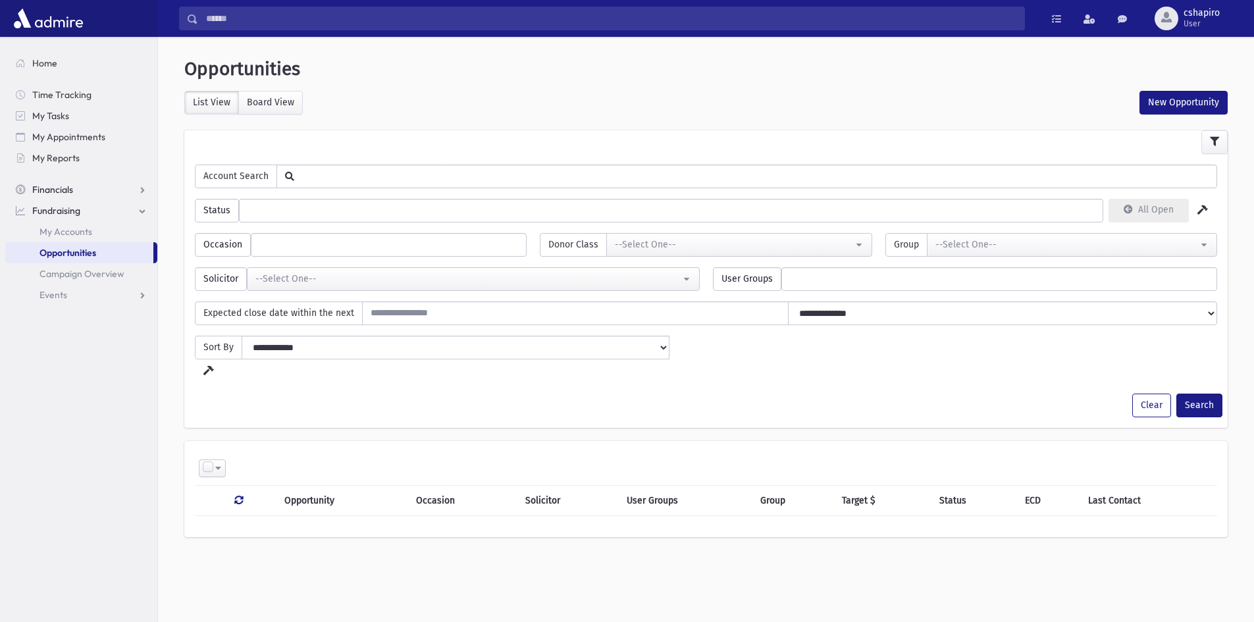
click at [53, 188] on span "Financials" at bounding box center [52, 190] width 41 height 12
click at [57, 255] on span "Accounting" at bounding box center [62, 253] width 47 height 12
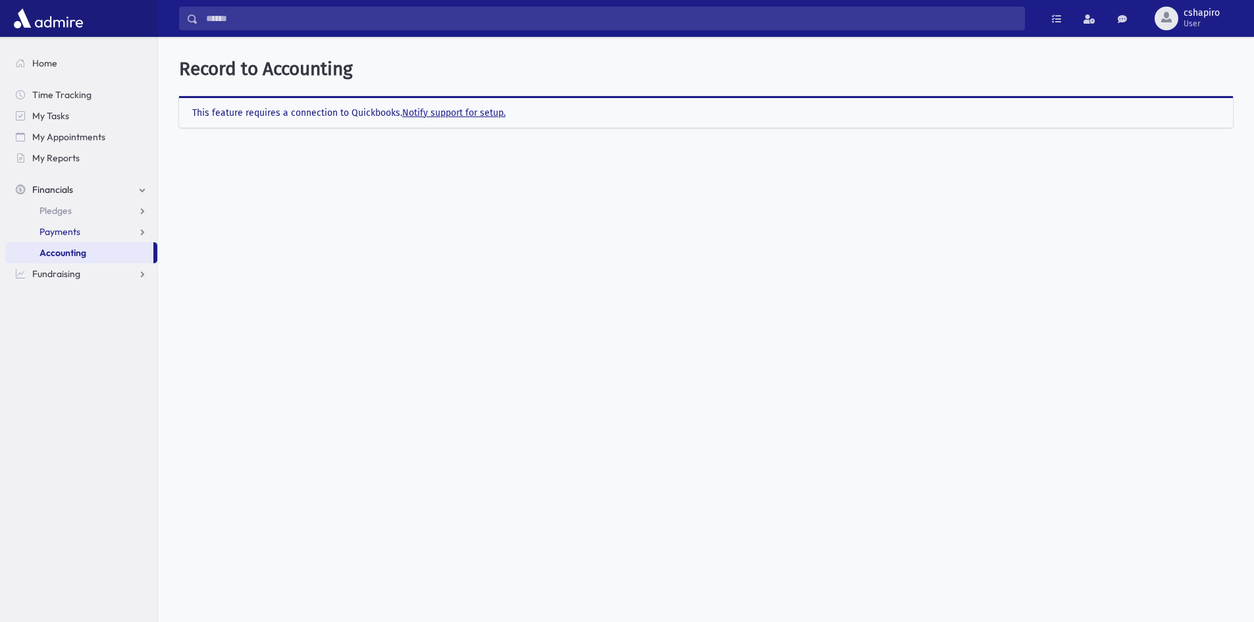
click at [81, 234] on link "Payments" at bounding box center [81, 231] width 152 height 21
click at [67, 255] on span "Entry" at bounding box center [61, 253] width 22 height 12
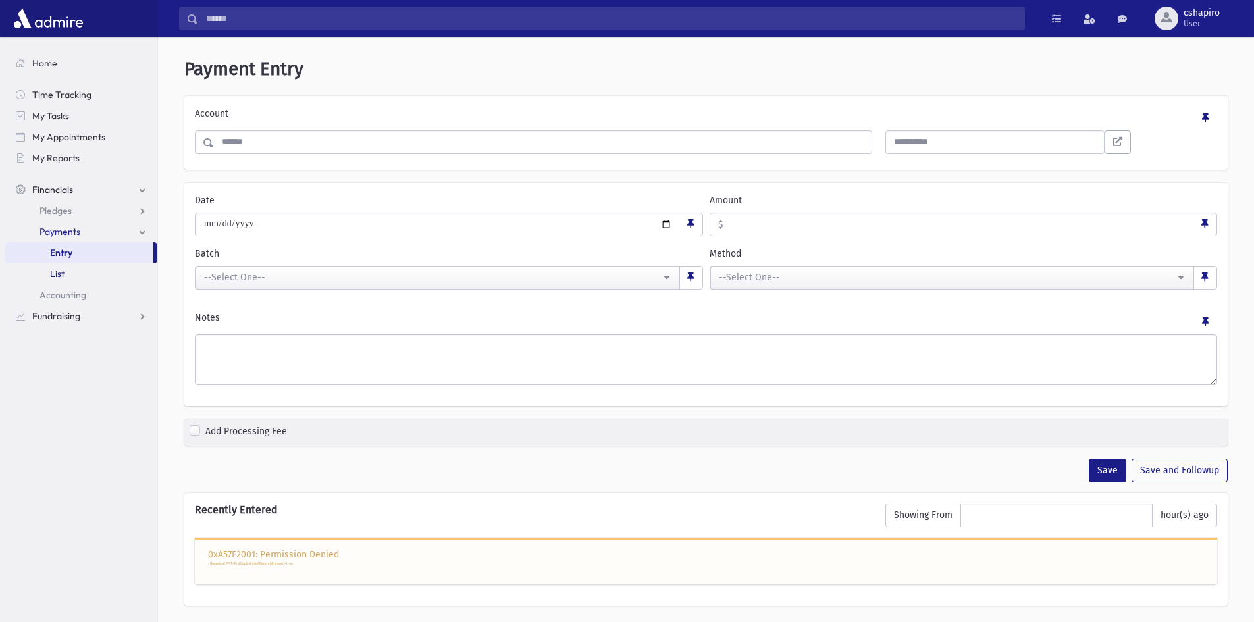
click at [64, 269] on span "List" at bounding box center [57, 274] width 14 height 12
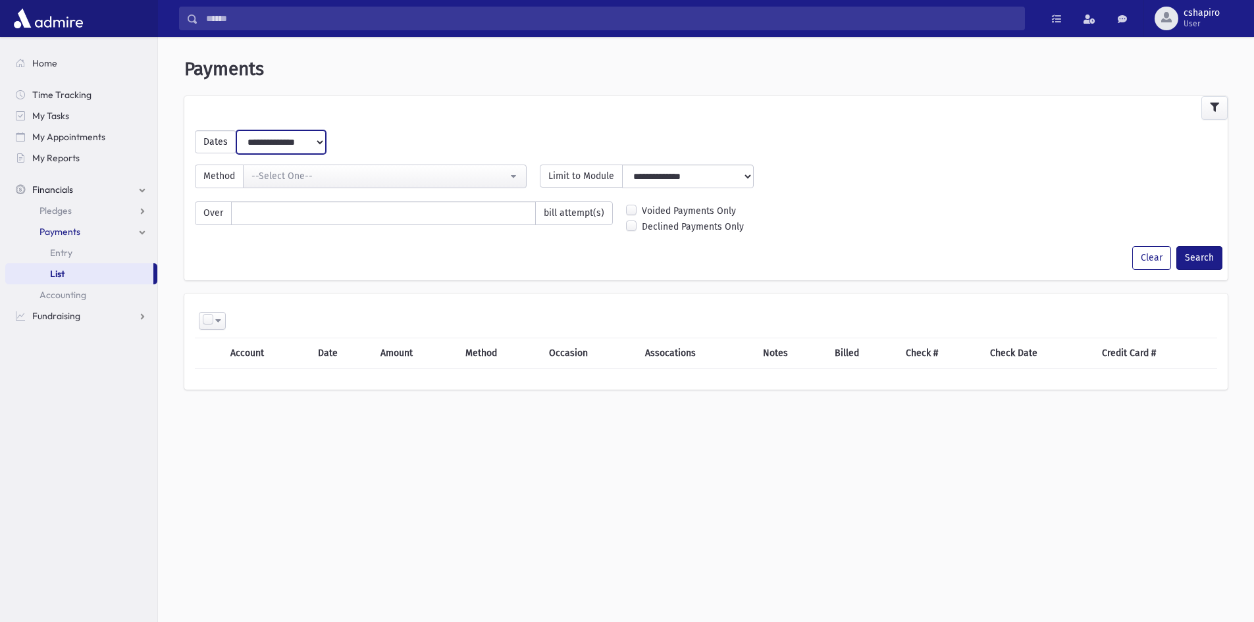
click at [296, 141] on select "**********" at bounding box center [281, 142] width 88 height 24
click at [431, 178] on div "--Select One--" at bounding box center [379, 176] width 256 height 14
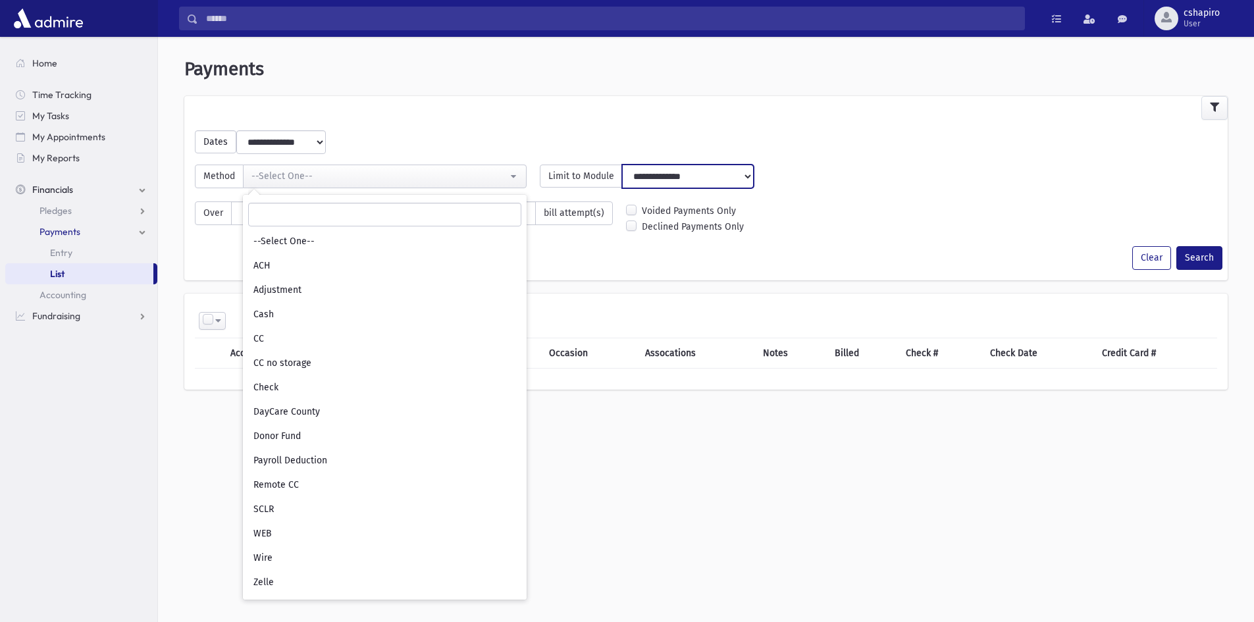
click at [727, 172] on select "**********" at bounding box center [688, 177] width 132 height 24
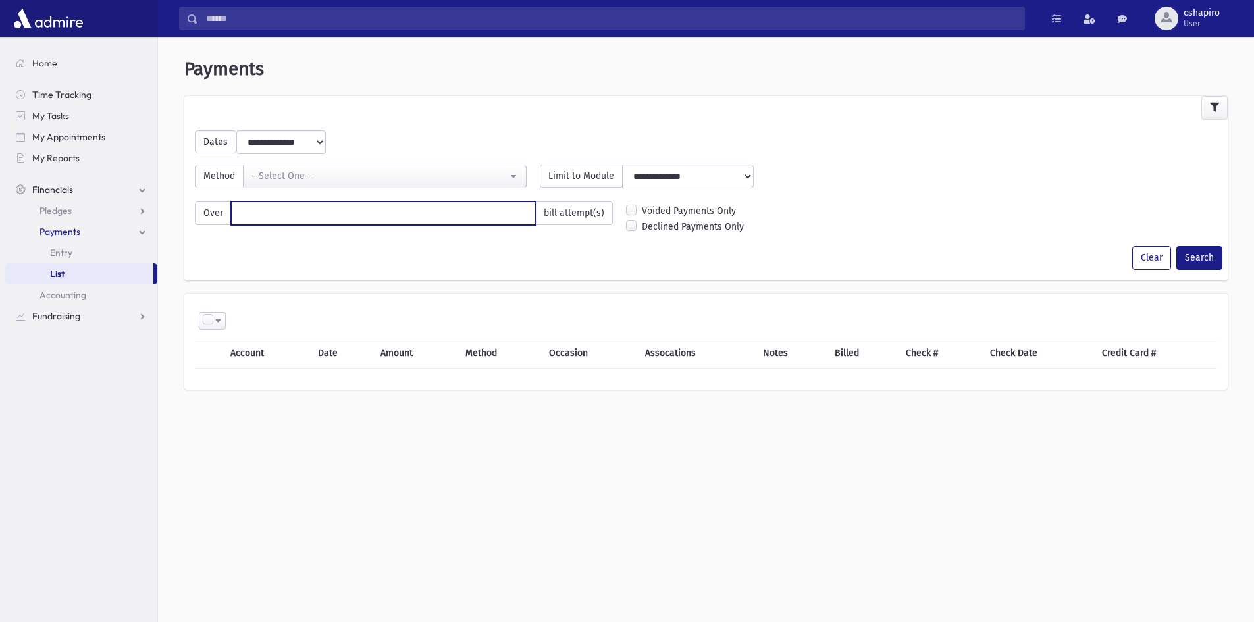
click at [504, 234] on div "Over bill attempt(s)" at bounding box center [403, 223] width 431 height 45
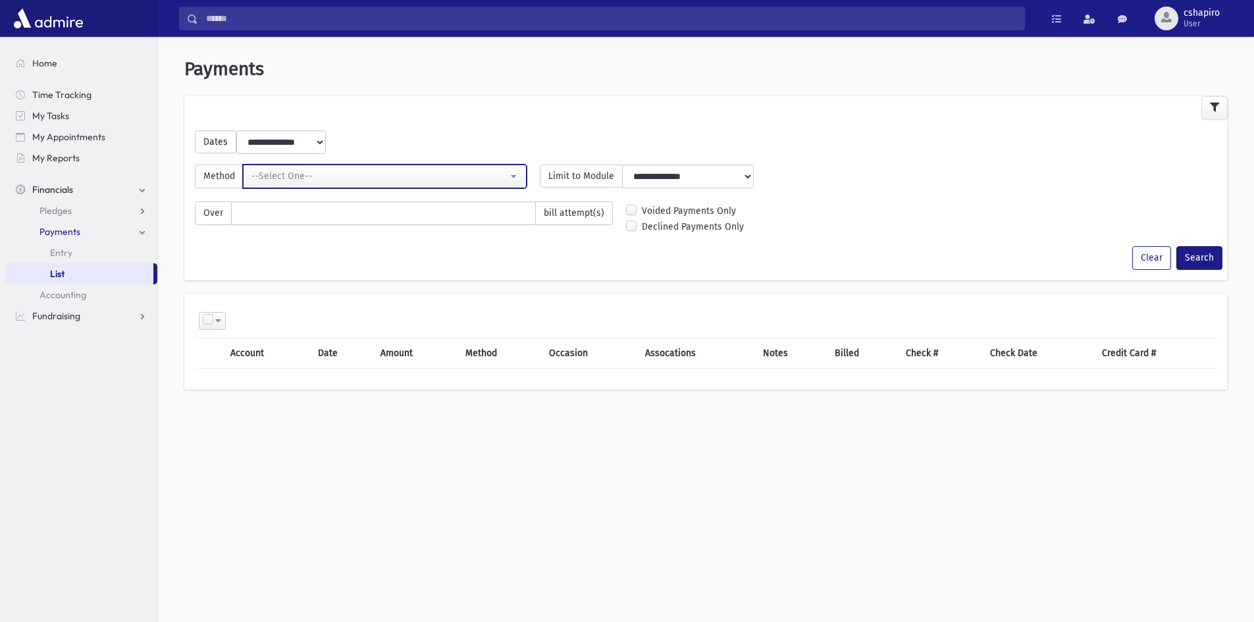
click at [488, 180] on div "--Select One--" at bounding box center [379, 176] width 256 height 14
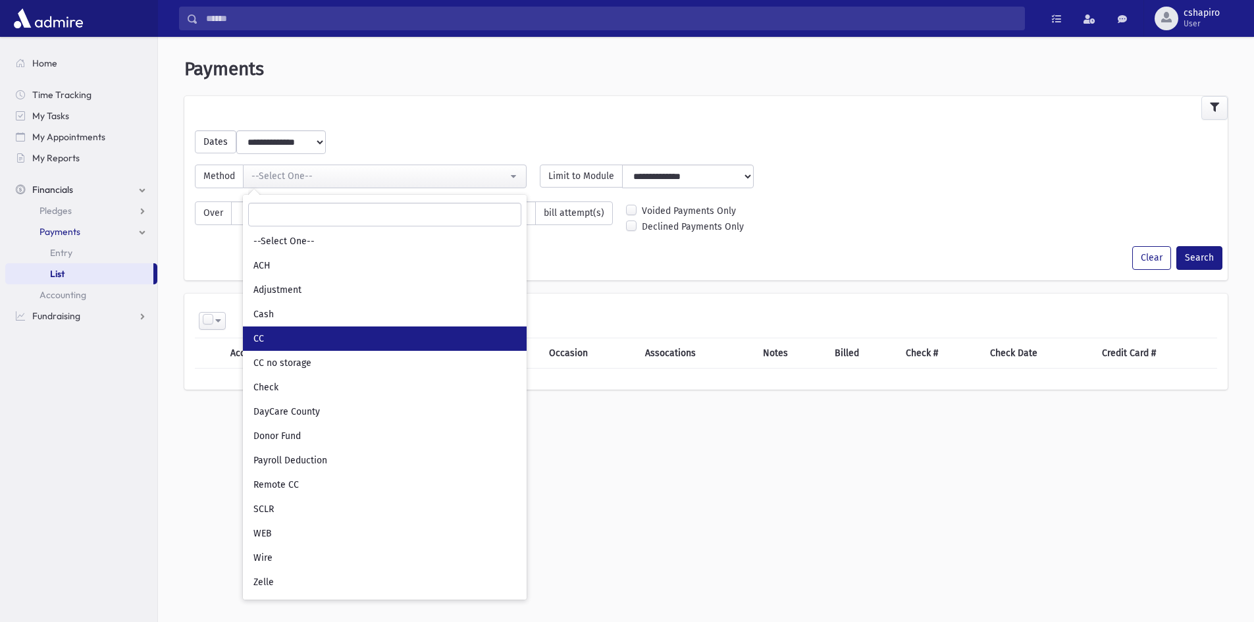
click at [430, 331] on link "CC" at bounding box center [385, 338] width 284 height 24
select select "*"
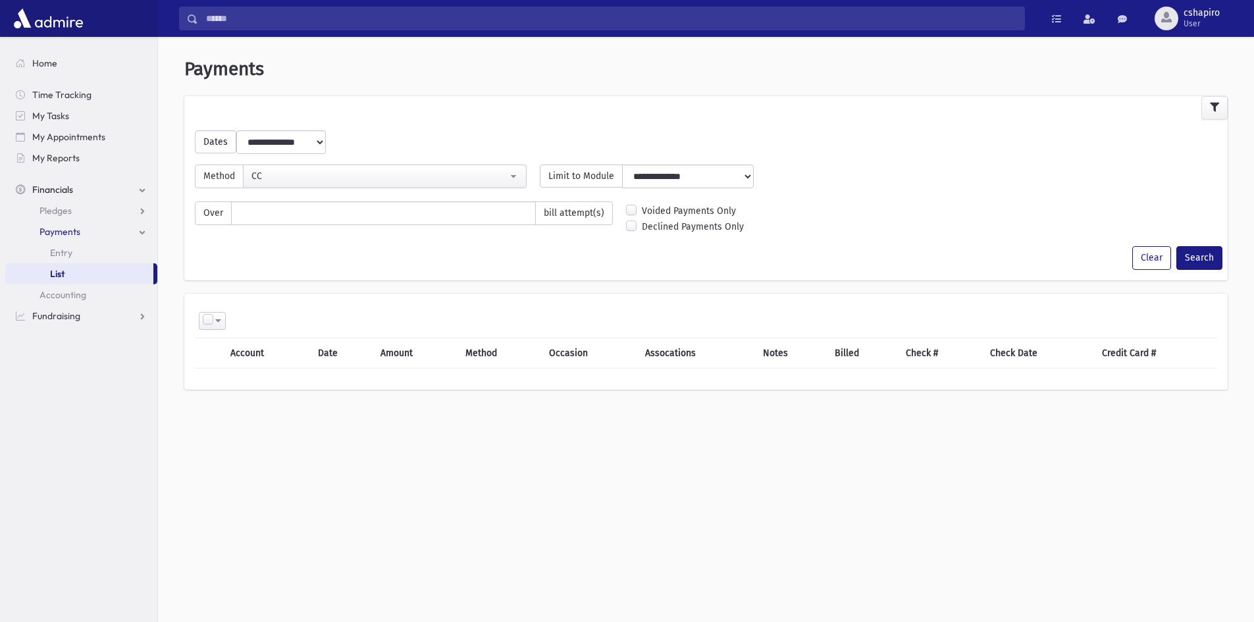
click at [317, 140] on select "**********" at bounding box center [281, 142] width 88 height 24
select select "**********"
click at [237, 130] on select "**********" at bounding box center [281, 142] width 88 height 24
click at [596, 177] on span "Limit to Module" at bounding box center [581, 176] width 83 height 23
click at [677, 174] on select "**********" at bounding box center [688, 177] width 132 height 24
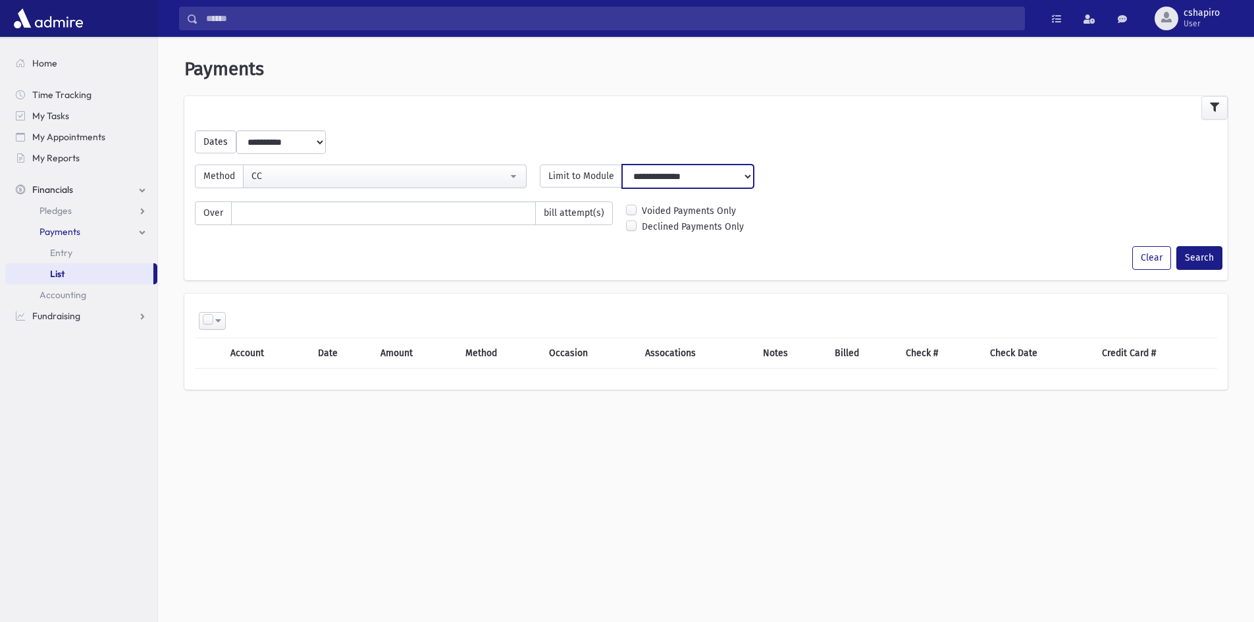
select select "**********"
click at [622, 165] on select "**********" at bounding box center [688, 177] width 132 height 24
click at [1204, 262] on button "Search" at bounding box center [1199, 258] width 46 height 24
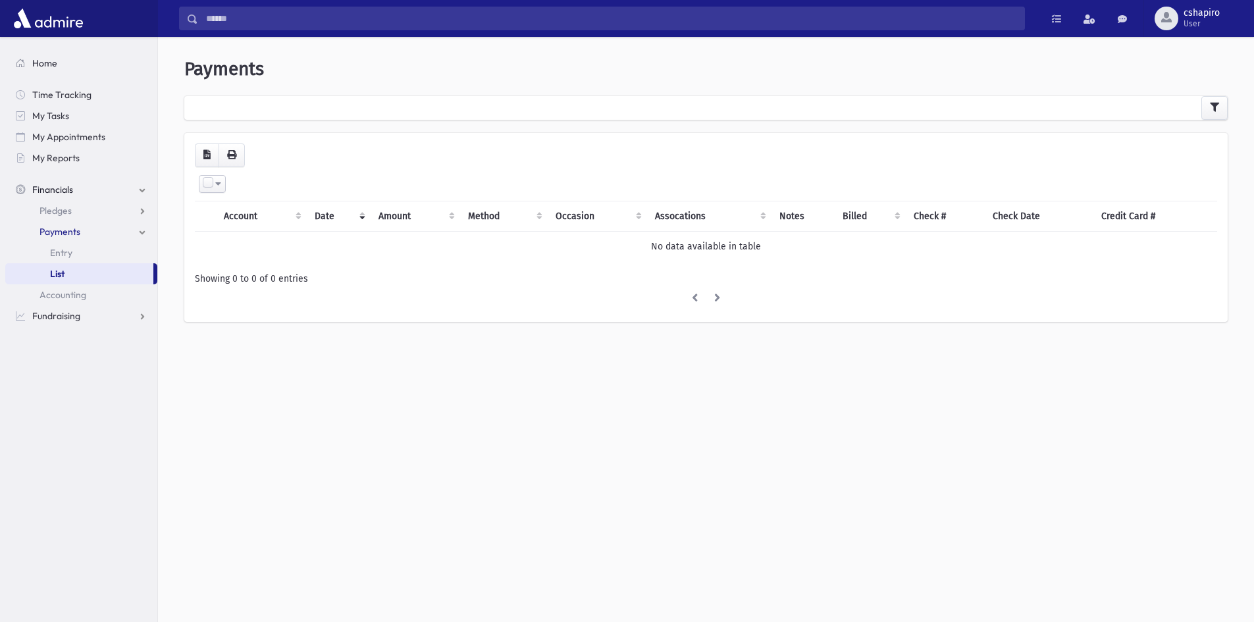
click at [54, 61] on span "Home" at bounding box center [44, 63] width 25 height 12
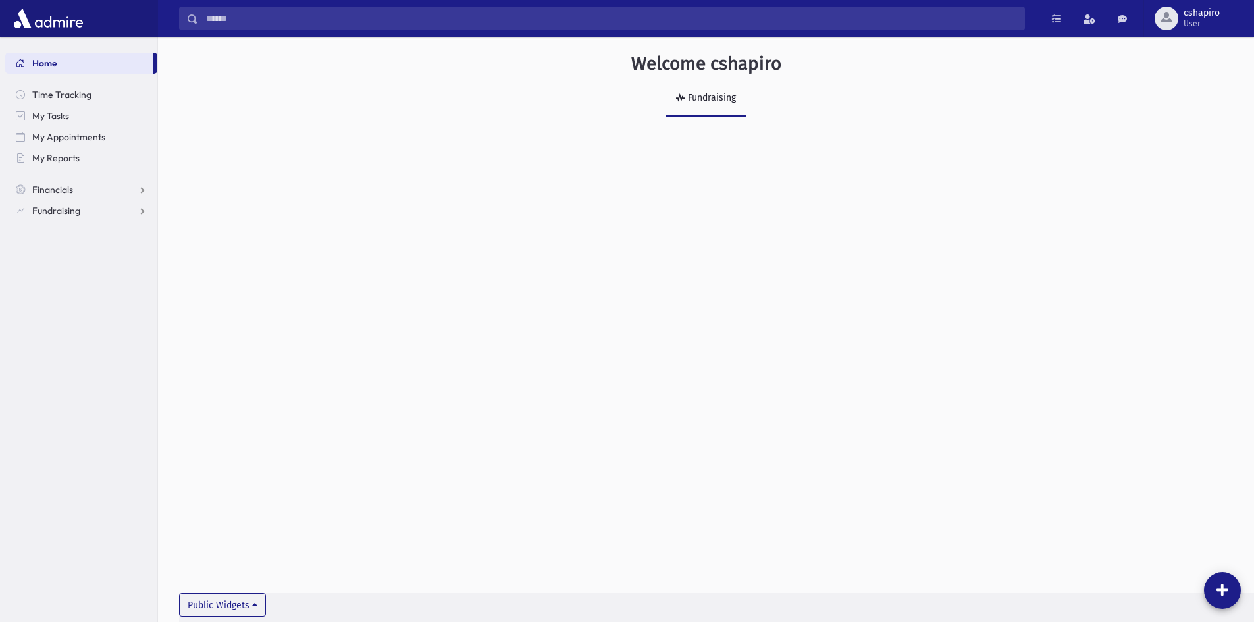
click at [16, 17] on img at bounding box center [49, 18] width 76 height 26
drag, startPoint x: 574, startPoint y: 247, endPoint x: 539, endPoint y: 227, distance: 40.1
click at [570, 244] on div "Welcome cshapiro Fundraising Public Widgets" at bounding box center [706, 329] width 1096 height 585
click at [53, 66] on span "Home" at bounding box center [44, 63] width 25 height 12
click at [61, 159] on span "My Reports" at bounding box center [55, 158] width 47 height 12
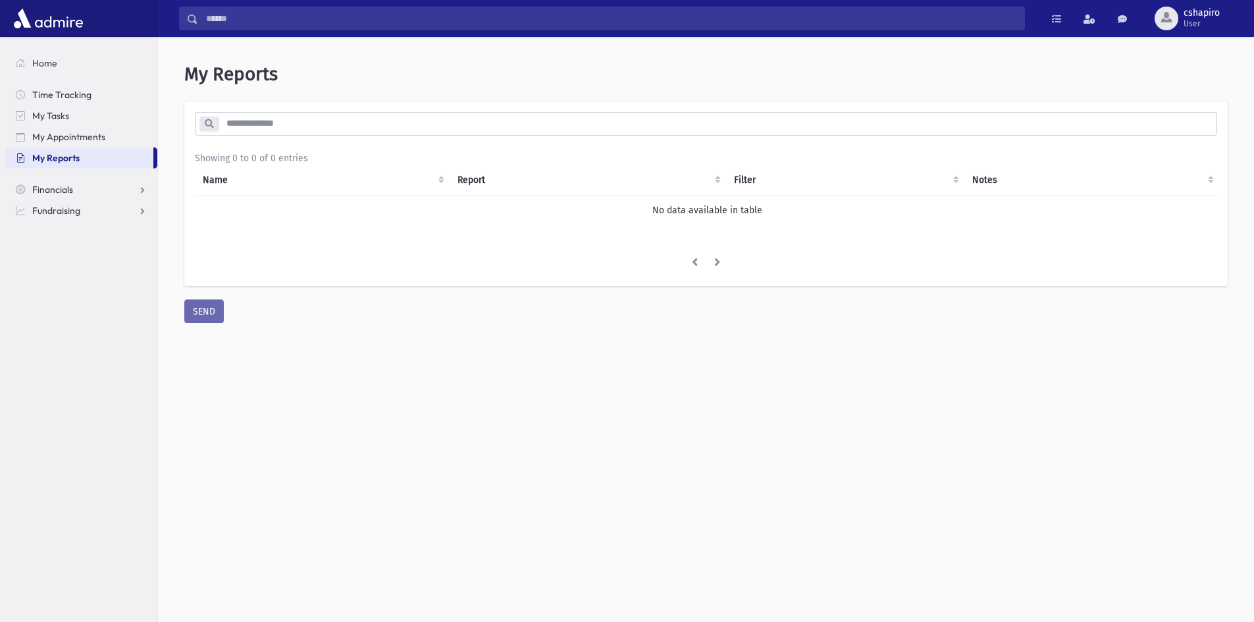
click at [1171, 127] on input "search" at bounding box center [718, 124] width 998 height 24
click at [438, 184] on th "Name" at bounding box center [322, 180] width 255 height 30
click at [442, 183] on th "Name" at bounding box center [322, 180] width 255 height 30
click at [720, 186] on th "Report" at bounding box center [588, 180] width 276 height 30
click at [719, 184] on th "Report" at bounding box center [588, 180] width 276 height 30
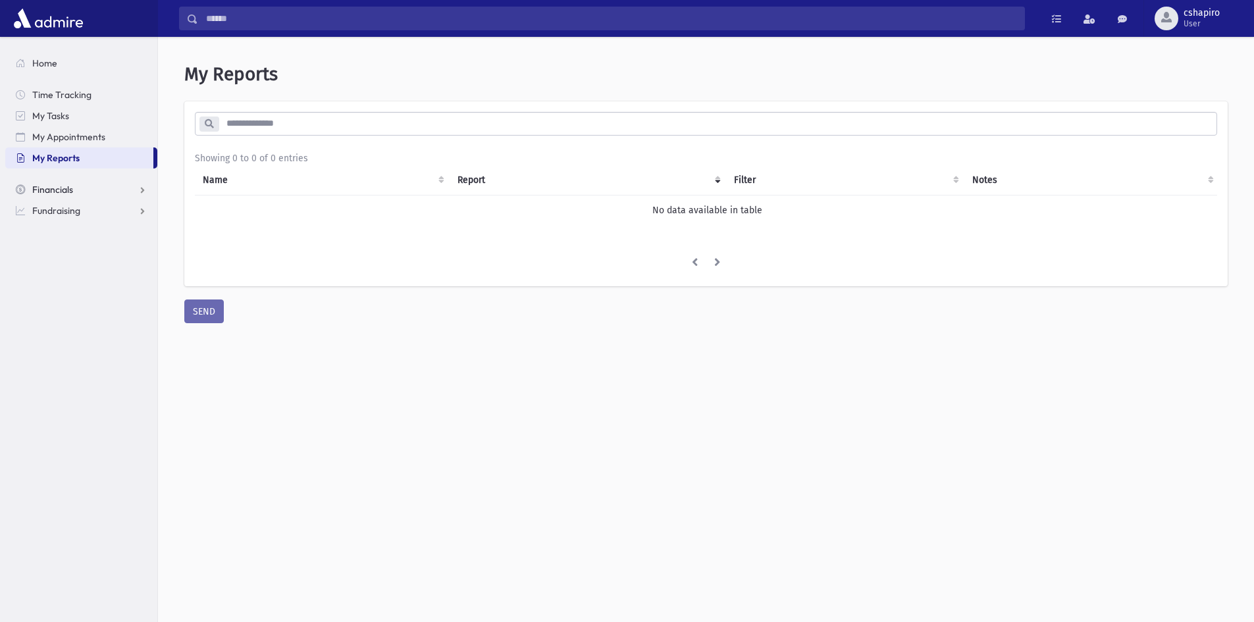
click at [51, 194] on span "Financials" at bounding box center [52, 190] width 41 height 12
click at [49, 277] on span "Fundraising" at bounding box center [56, 274] width 48 height 12
click at [66, 298] on span "Events" at bounding box center [53, 295] width 28 height 12
click at [53, 323] on link "Ads" at bounding box center [81, 315] width 152 height 21
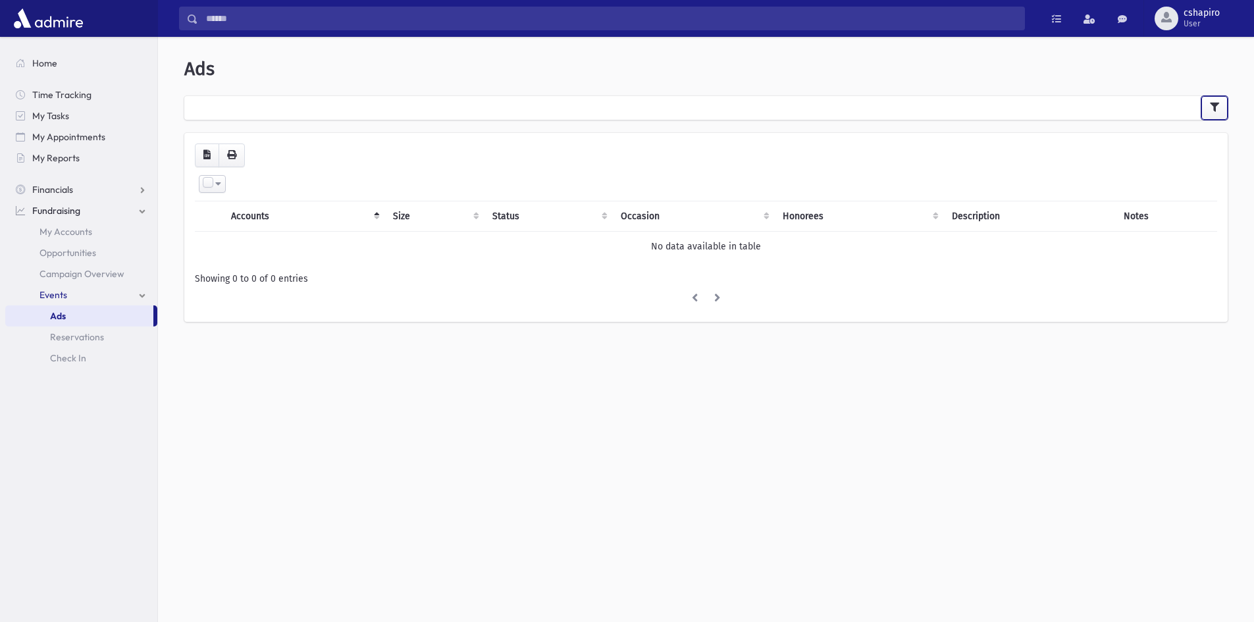
click at [1209, 113] on button "button" at bounding box center [1214, 108] width 26 height 24
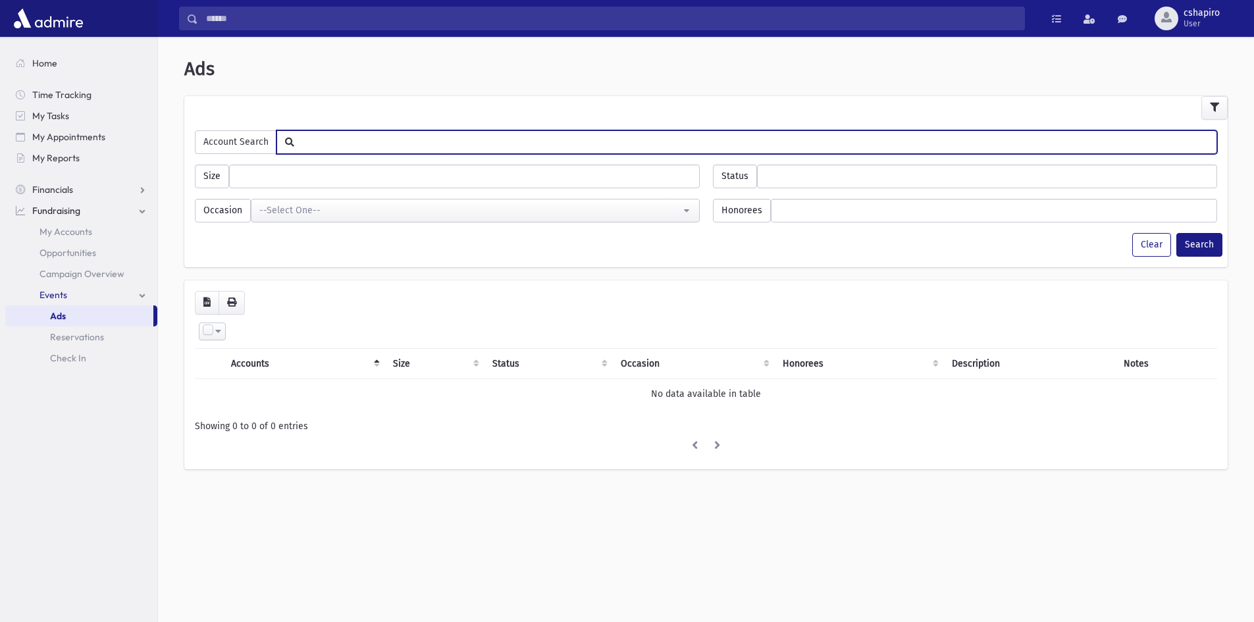
click at [369, 144] on input "text" at bounding box center [755, 141] width 922 height 22
type input "*******"
click at [1176, 233] on button "Search" at bounding box center [1199, 245] width 46 height 24
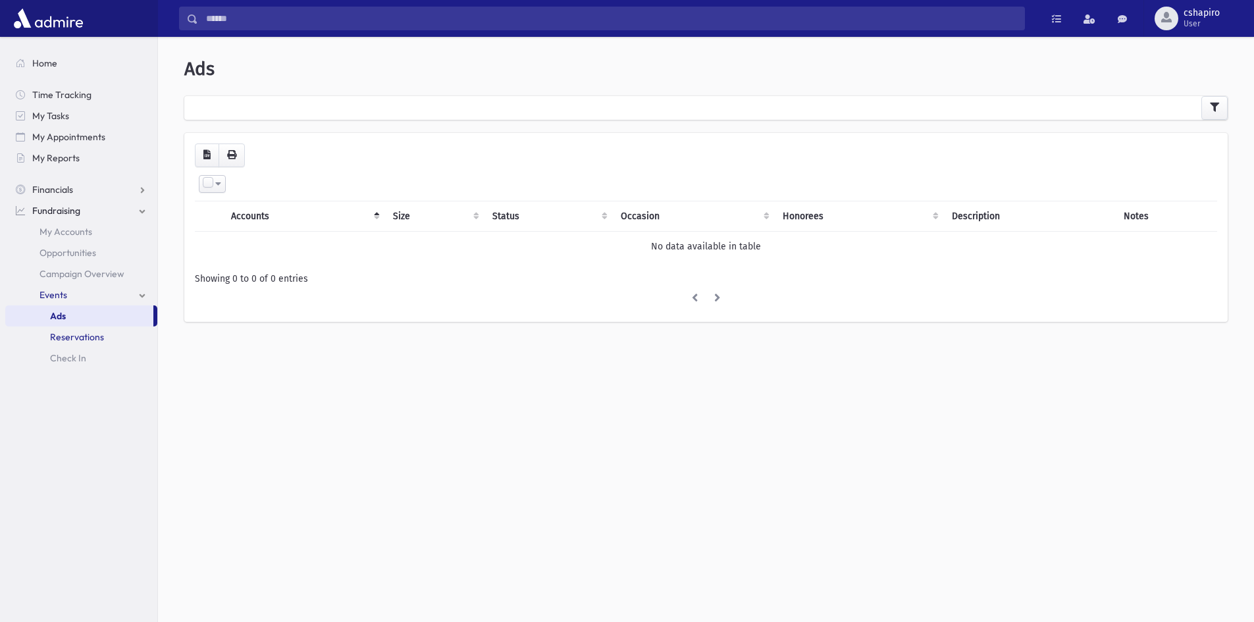
click at [74, 336] on span "Reservations" at bounding box center [77, 337] width 54 height 12
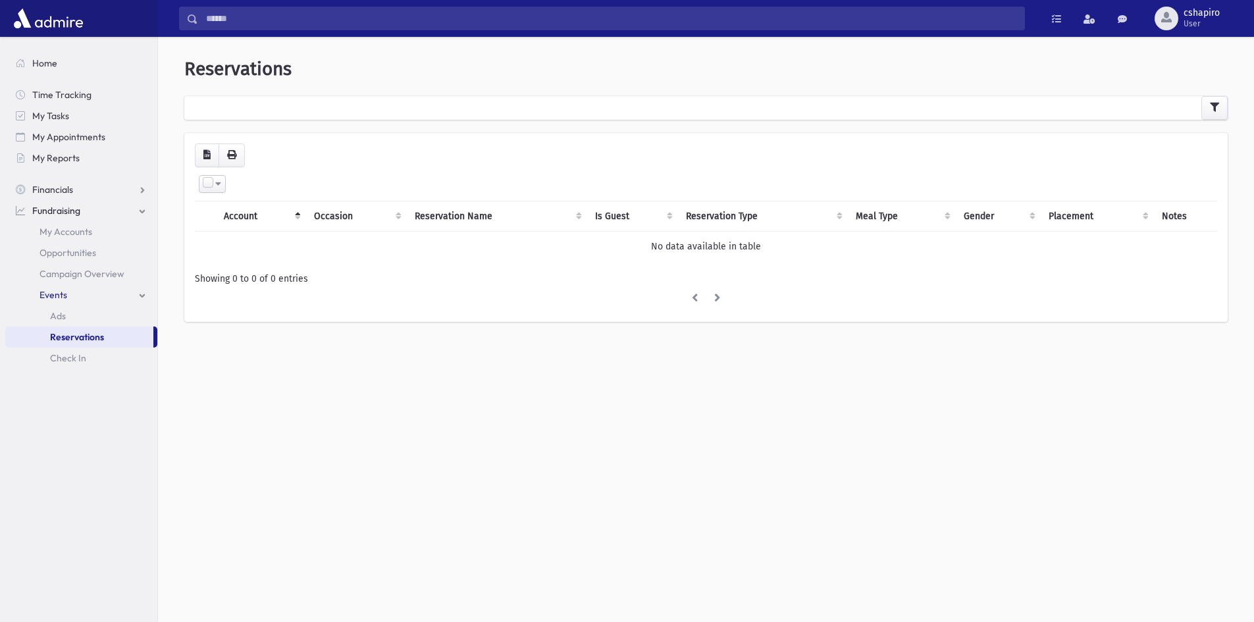
click at [332, 211] on th "Occasion" at bounding box center [356, 216] width 100 height 30
click at [331, 211] on th "Occasion" at bounding box center [356, 216] width 100 height 30
click at [60, 361] on span "Check In" at bounding box center [68, 358] width 36 height 12
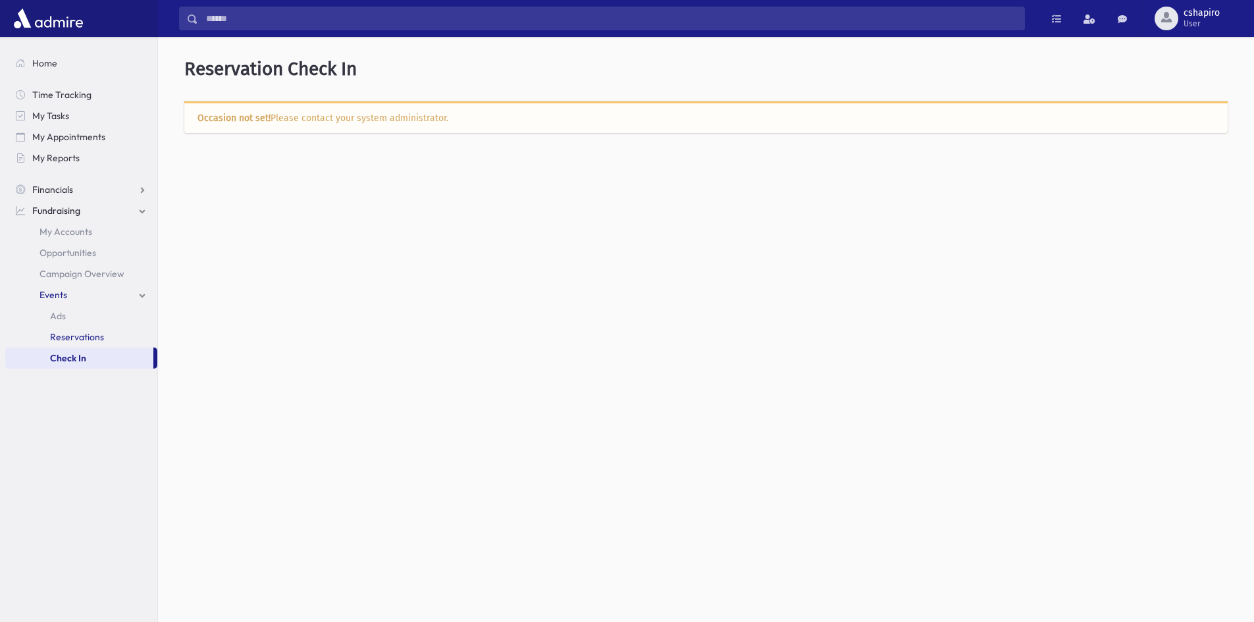
click at [68, 341] on span "Reservations" at bounding box center [77, 337] width 54 height 12
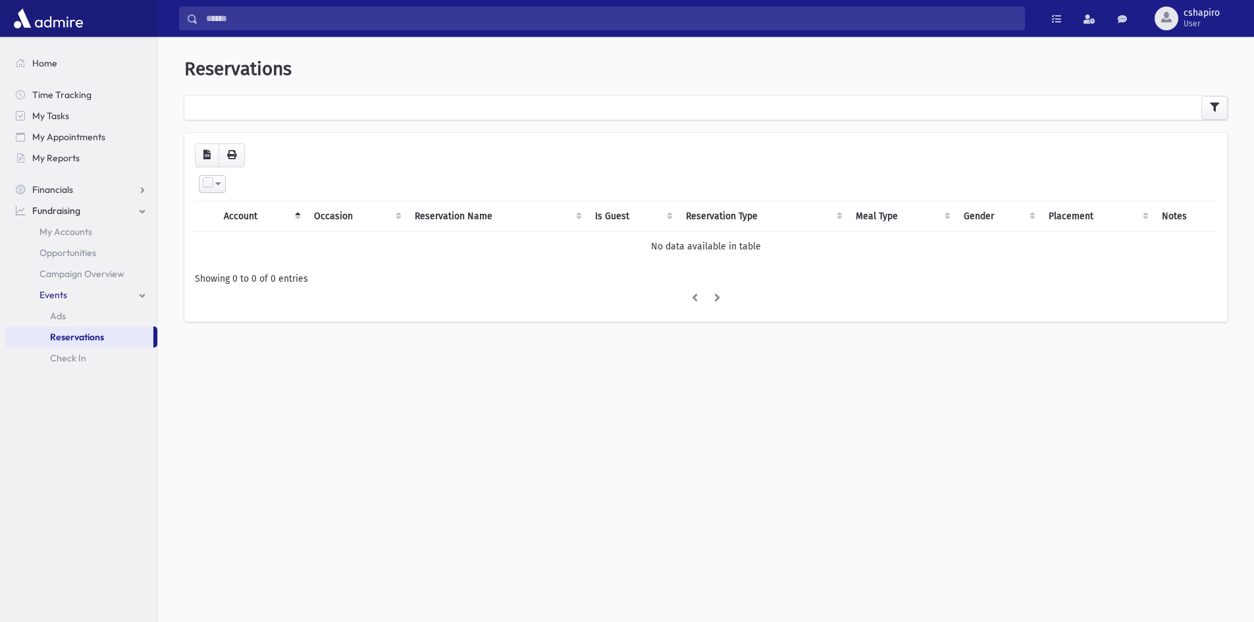
click at [440, 18] on input "Search" at bounding box center [611, 19] width 826 height 24
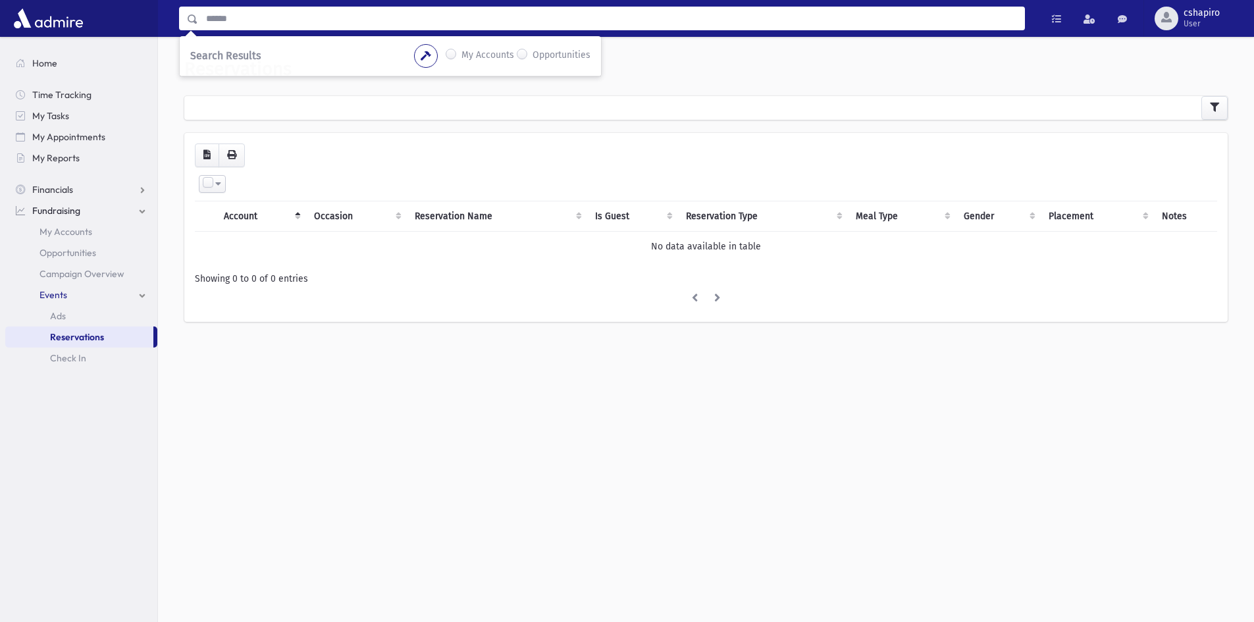
click at [532, 54] on label "Opportunities" at bounding box center [561, 56] width 58 height 16
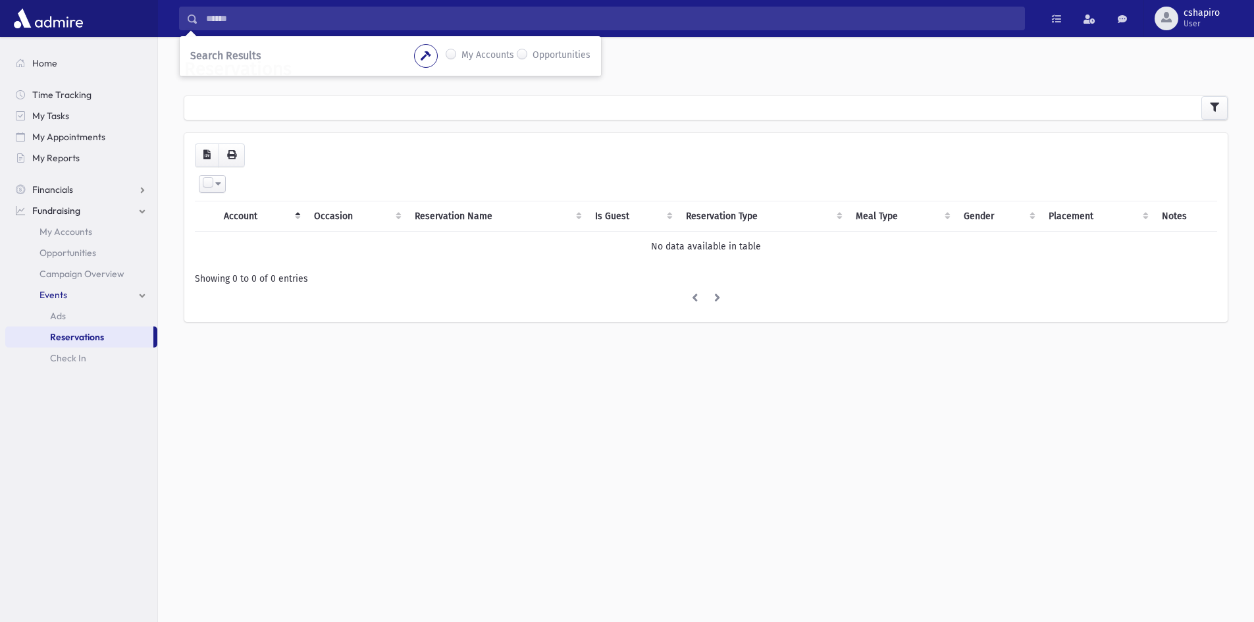
click at [461, 54] on label "My Accounts" at bounding box center [487, 56] width 53 height 16
click at [428, 55] on icon "button" at bounding box center [426, 55] width 11 height 9
click at [423, 58] on icon "button" at bounding box center [426, 55] width 11 height 9
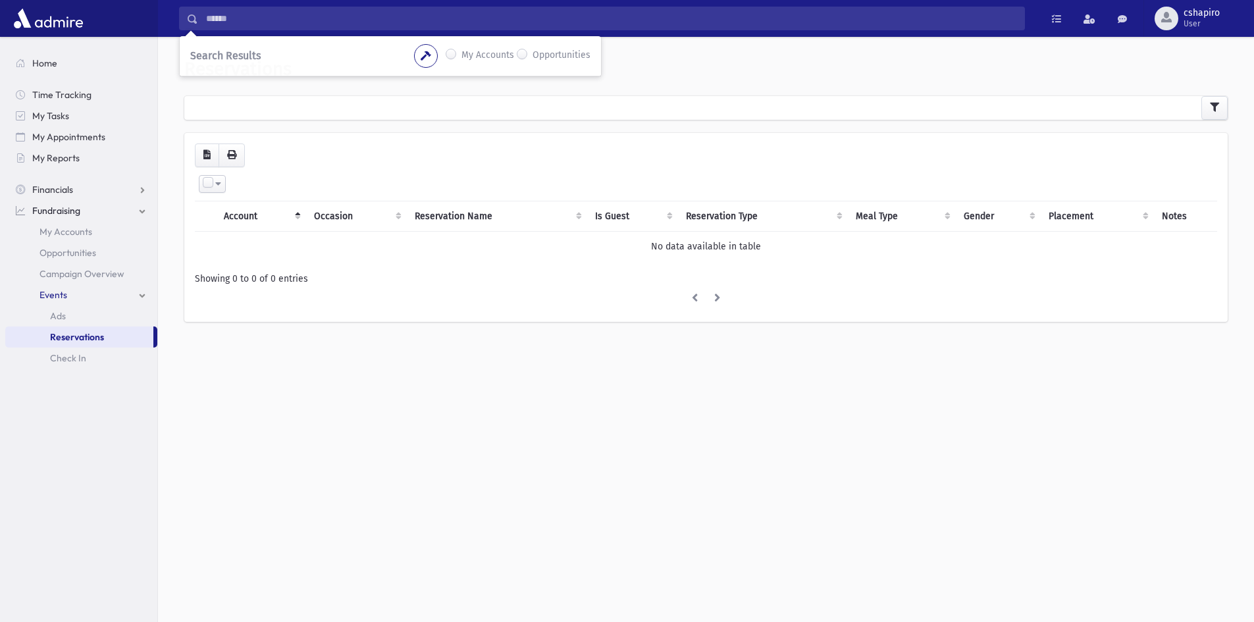
click at [227, 60] on span "Search Results" at bounding box center [225, 55] width 70 height 13
click at [142, 62] on link "Home" at bounding box center [81, 63] width 152 height 21
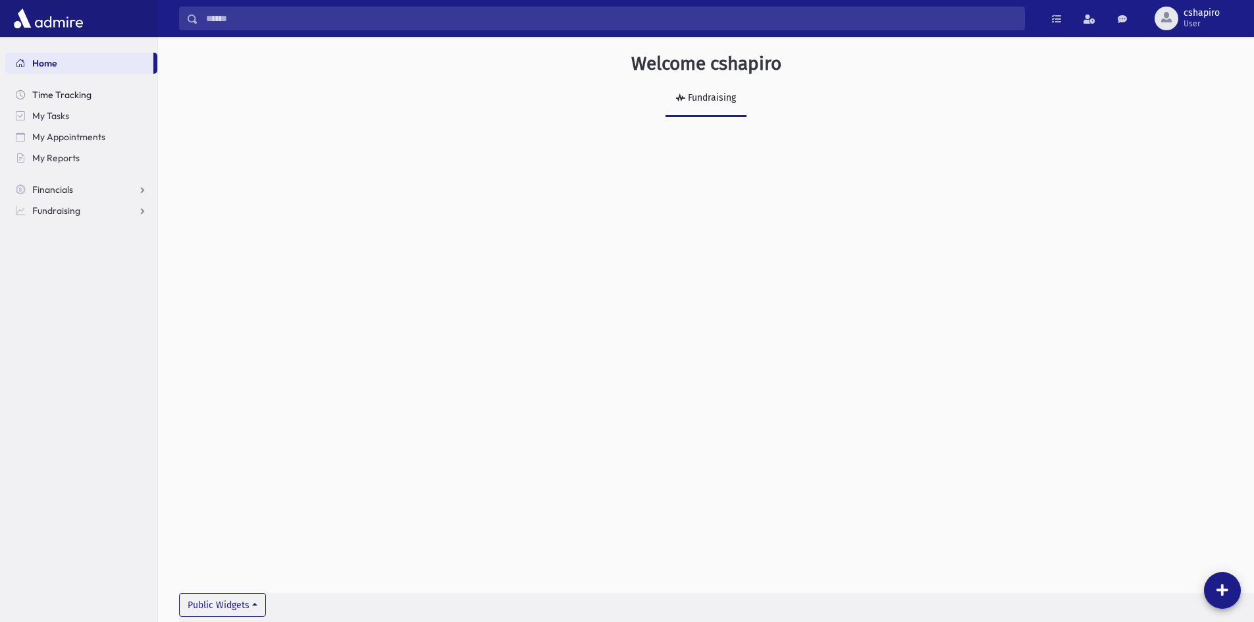
click at [78, 89] on span "Time Tracking" at bounding box center [61, 95] width 59 height 12
